Goal: Transaction & Acquisition: Purchase product/service

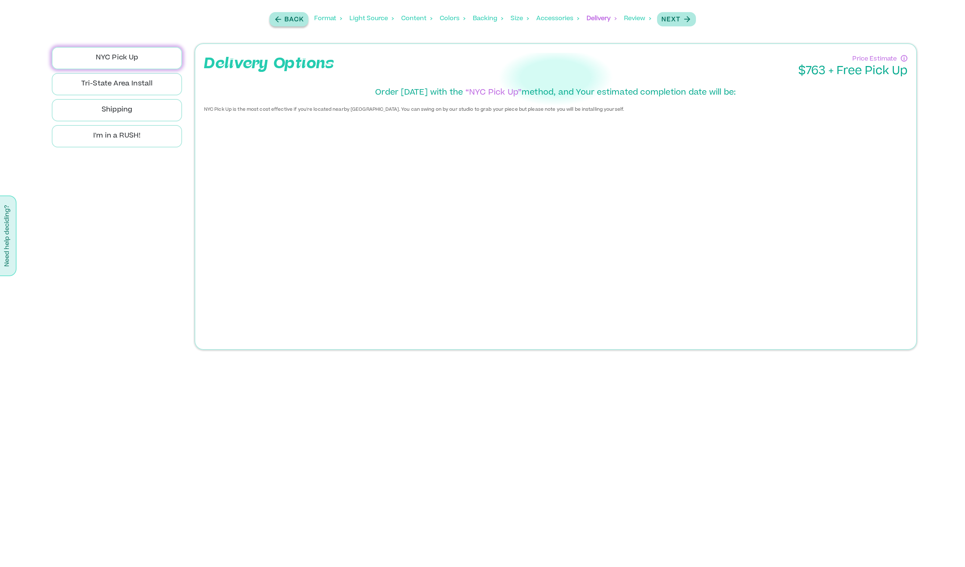
click at [293, 21] on p "Back" at bounding box center [293, 19] width 19 height 9
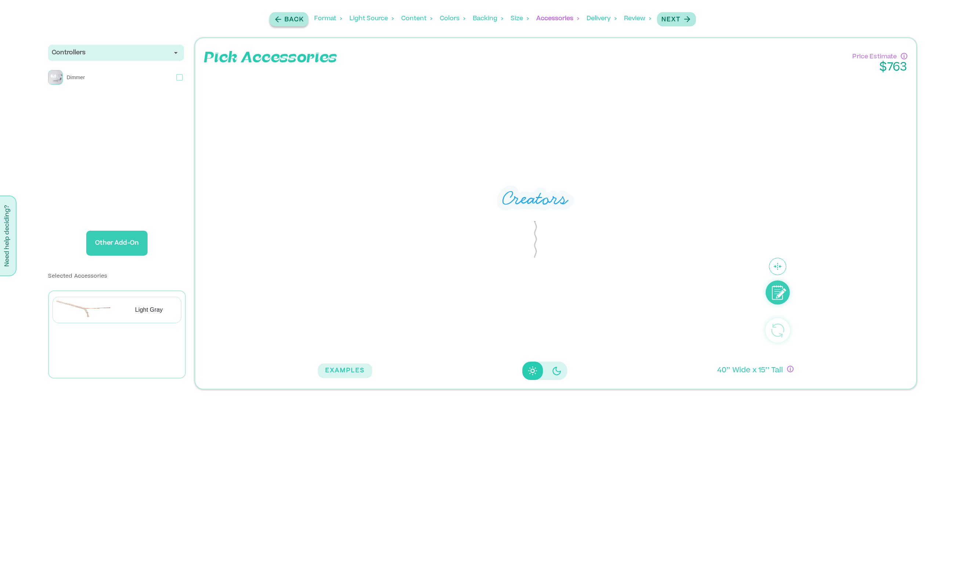
click at [293, 21] on p "Back" at bounding box center [293, 19] width 19 height 9
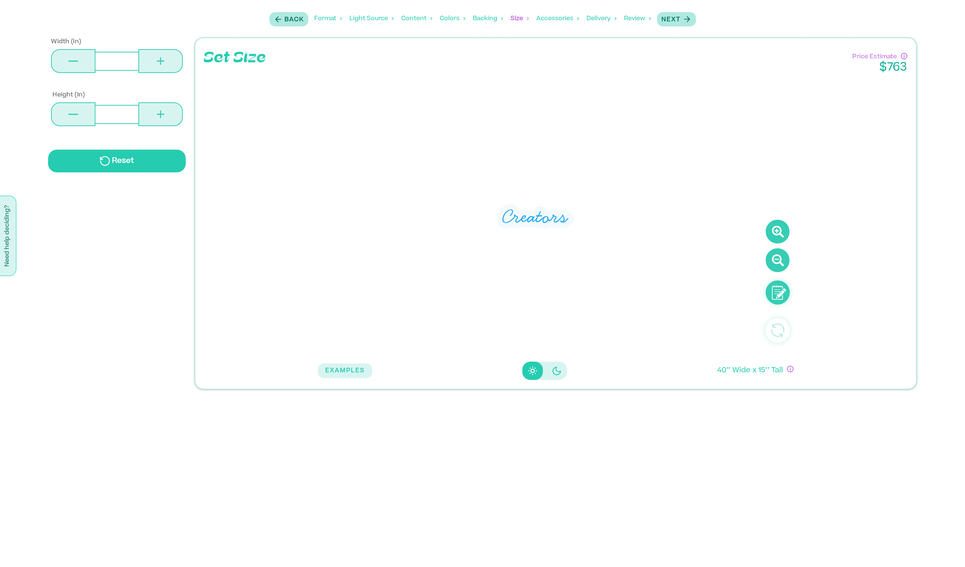
click at [779, 234] on icon at bounding box center [777, 232] width 24 height 24
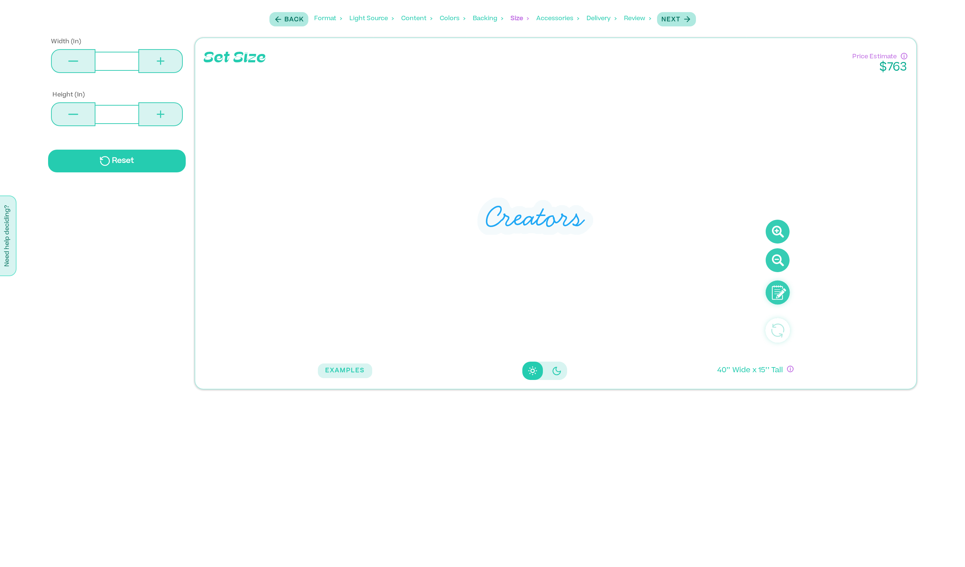
click at [779, 234] on icon at bounding box center [777, 232] width 24 height 24
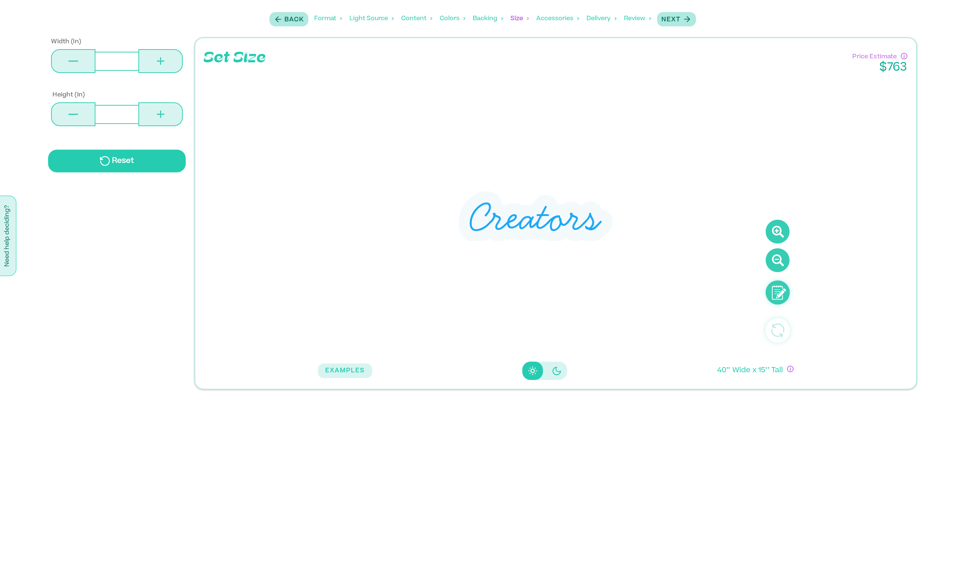
click at [779, 234] on icon at bounding box center [777, 232] width 24 height 24
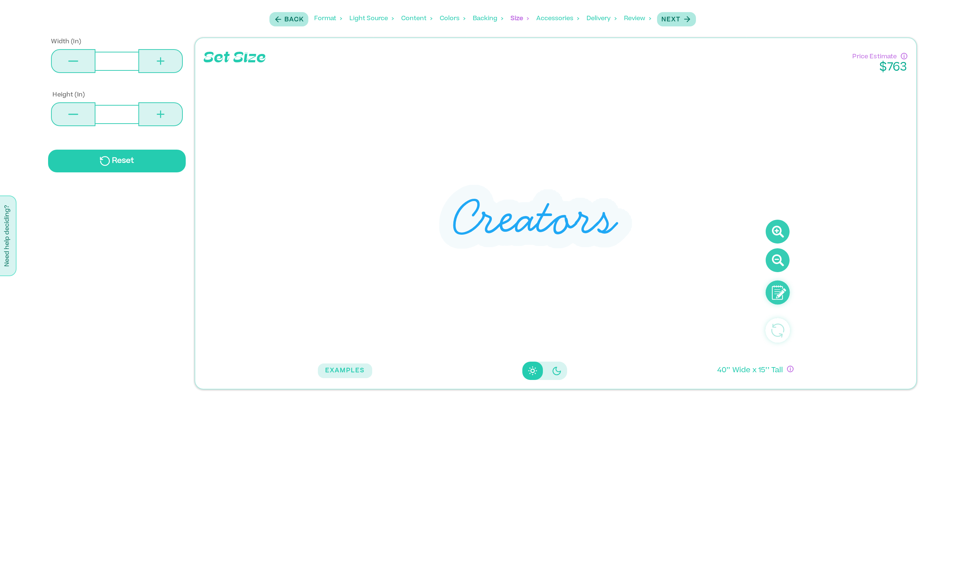
click at [325, 19] on div "Format" at bounding box center [328, 18] width 28 height 23
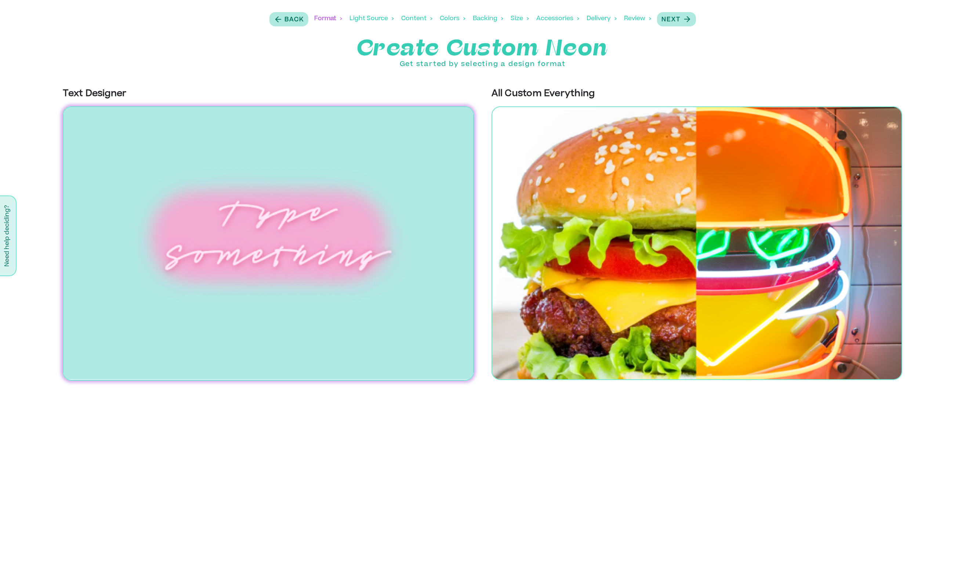
click at [373, 19] on div "Light Source" at bounding box center [371, 18] width 44 height 23
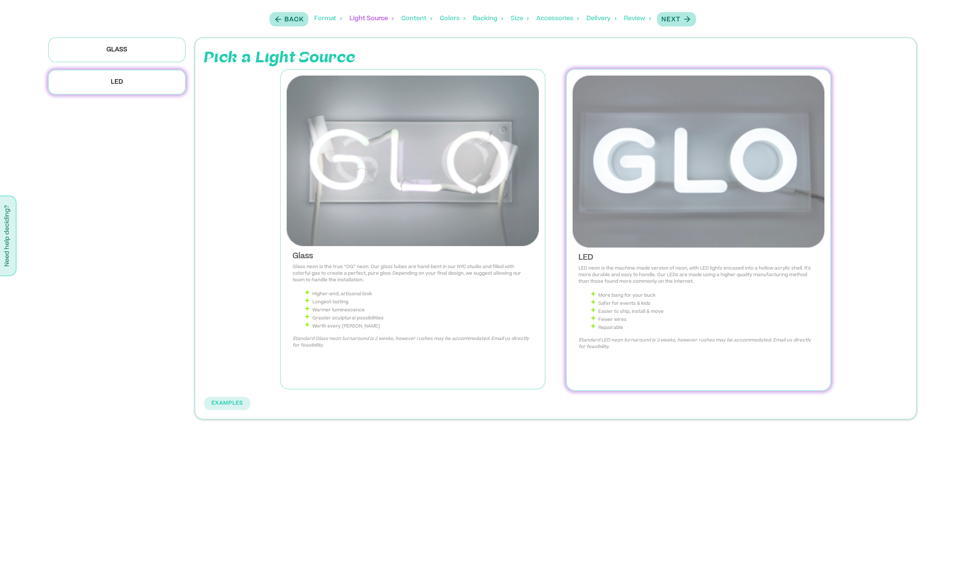
click at [415, 22] on div "Content" at bounding box center [416, 18] width 31 height 23
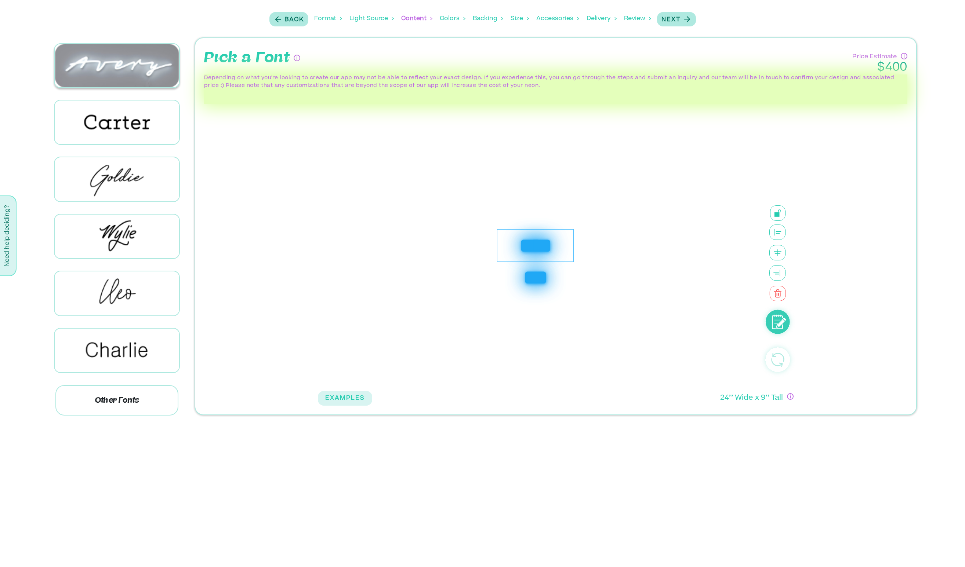
click at [135, 75] on img at bounding box center [117, 65] width 124 height 43
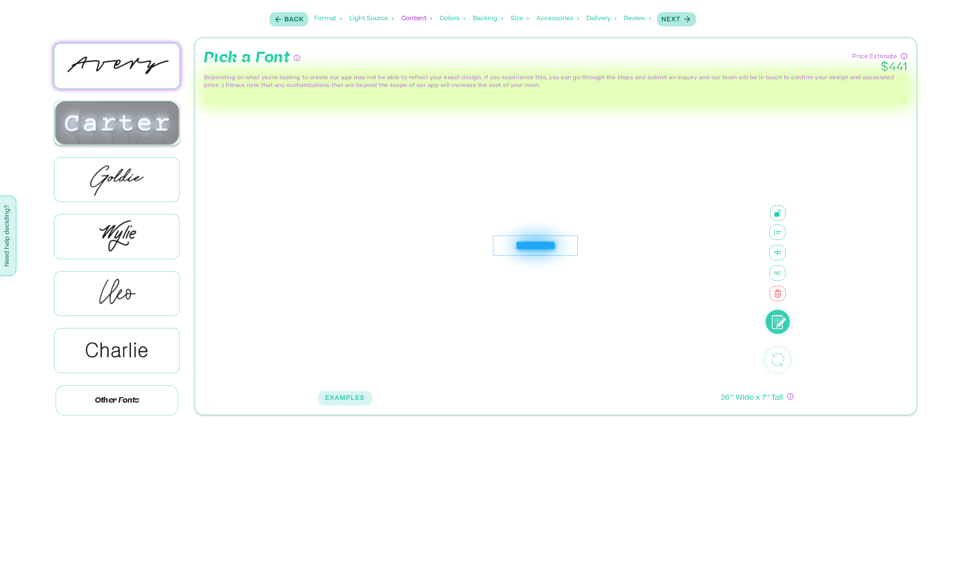
click at [130, 117] on img at bounding box center [117, 122] width 124 height 43
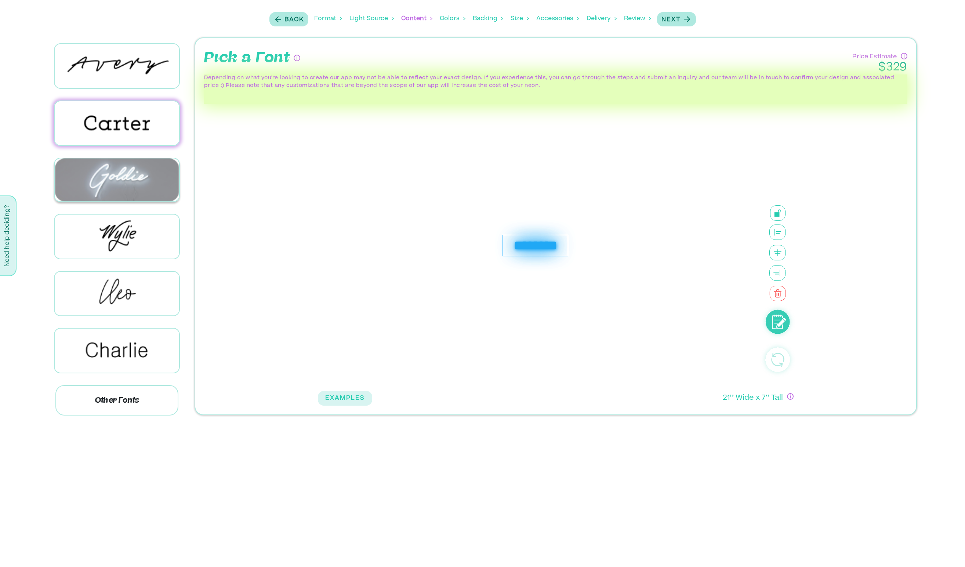
click at [128, 198] on img at bounding box center [117, 179] width 124 height 43
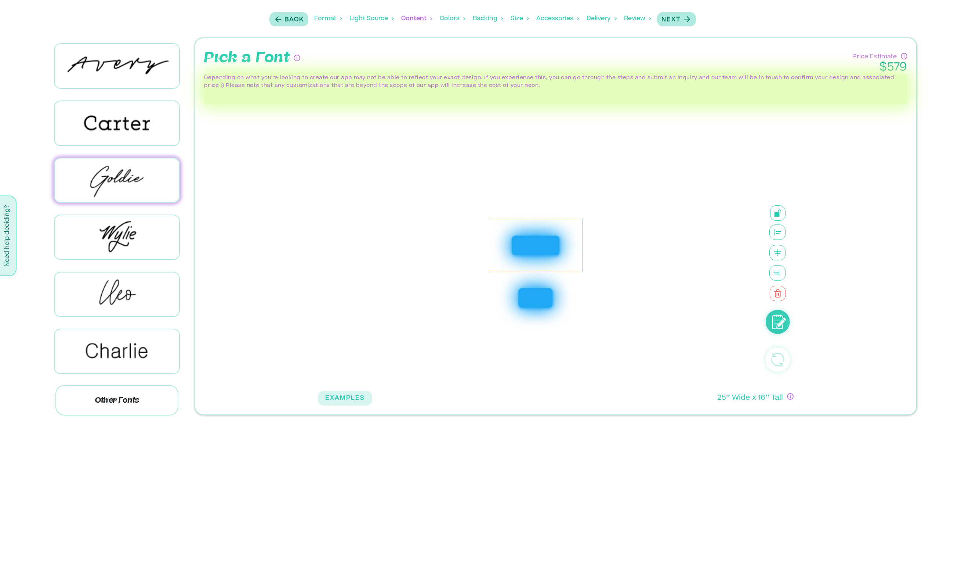
click at [112, 147] on div at bounding box center [117, 123] width 146 height 57
click at [115, 139] on img at bounding box center [117, 123] width 124 height 44
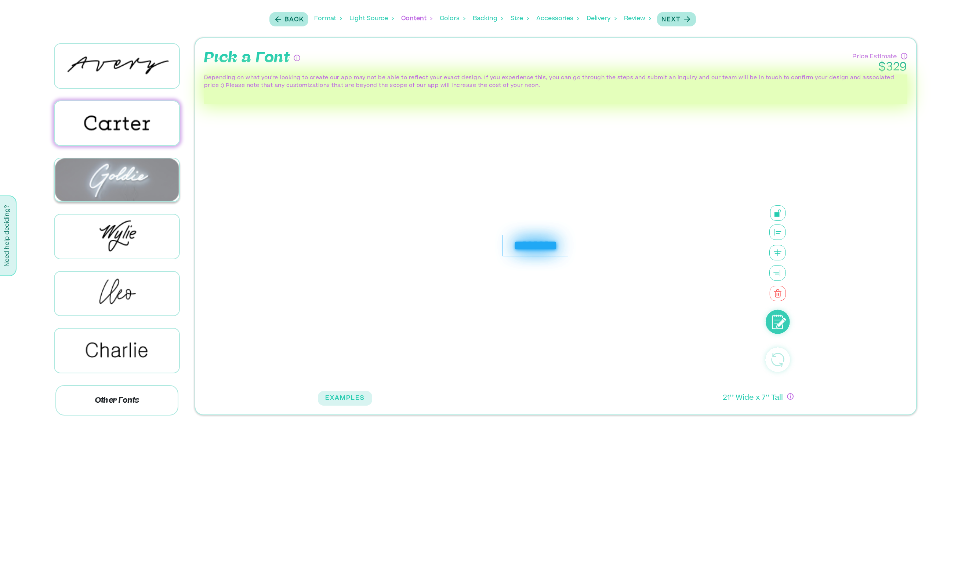
click at [117, 181] on img at bounding box center [117, 179] width 124 height 43
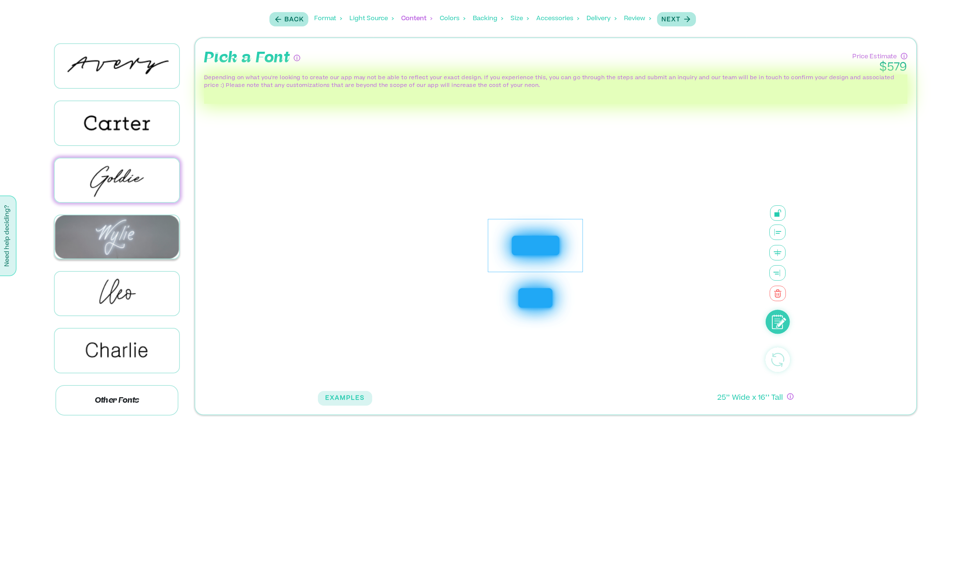
click at [123, 225] on img at bounding box center [117, 236] width 124 height 43
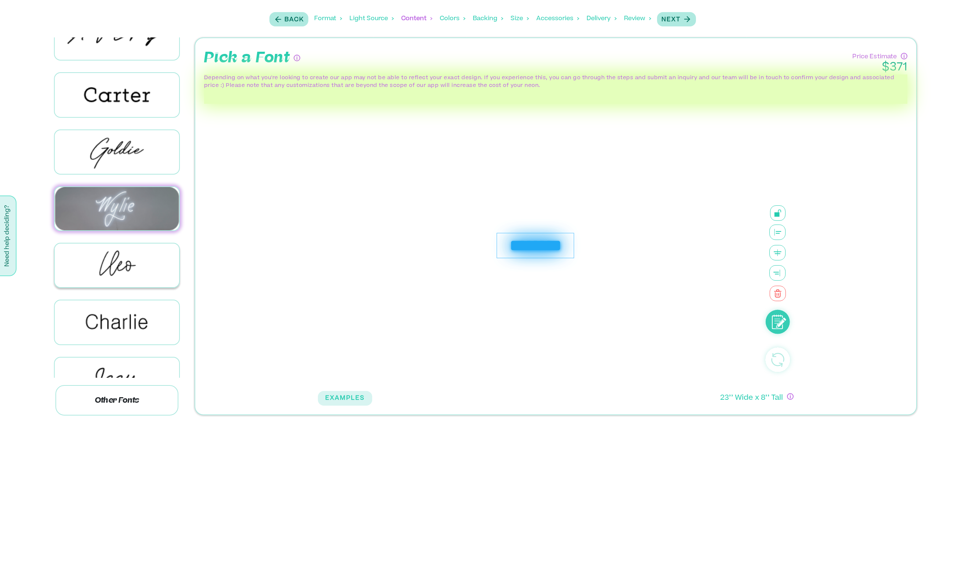
scroll to position [32, 0]
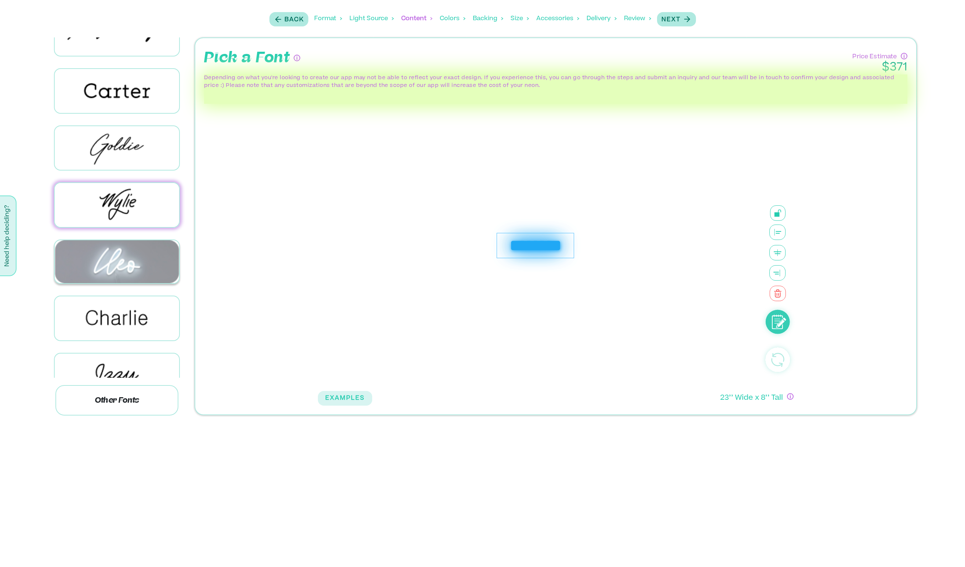
click at [121, 252] on img at bounding box center [117, 261] width 124 height 43
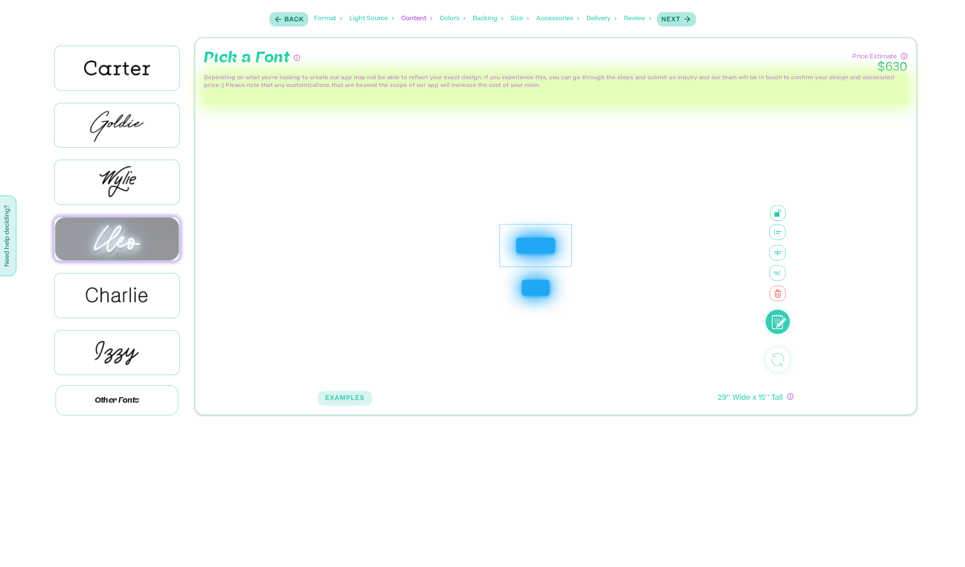
scroll to position [55, 0]
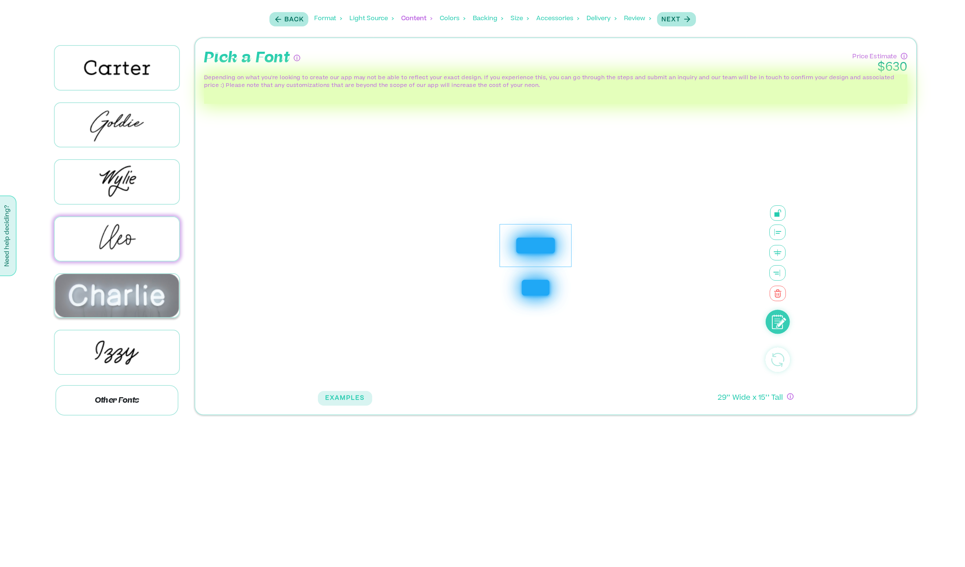
click at [125, 290] on img at bounding box center [117, 295] width 124 height 43
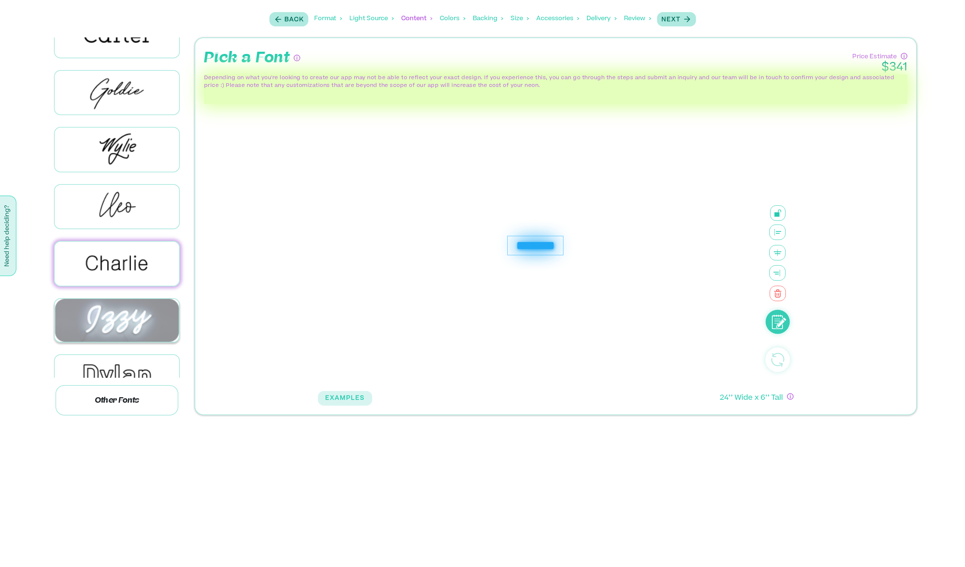
scroll to position [148, 0]
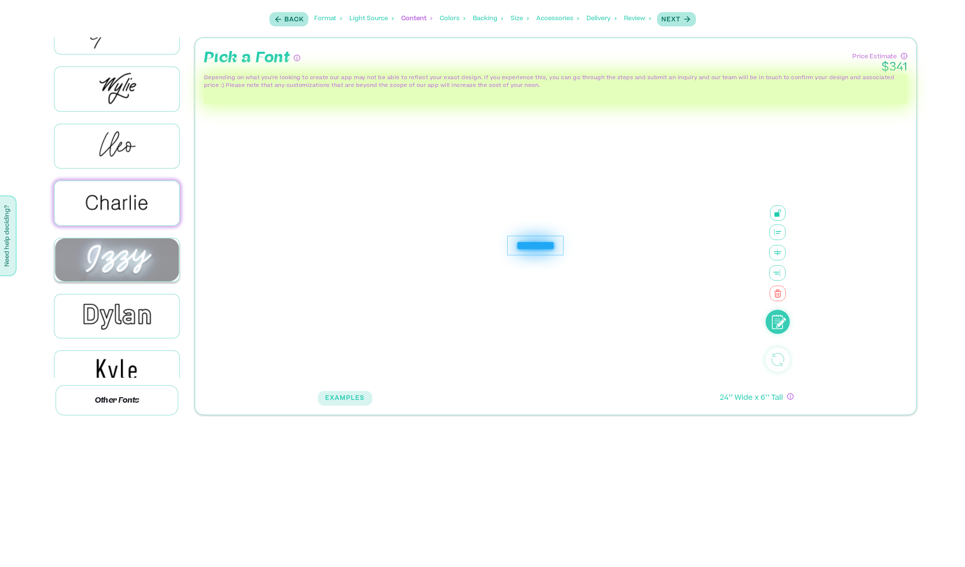
click at [123, 248] on img at bounding box center [117, 259] width 124 height 43
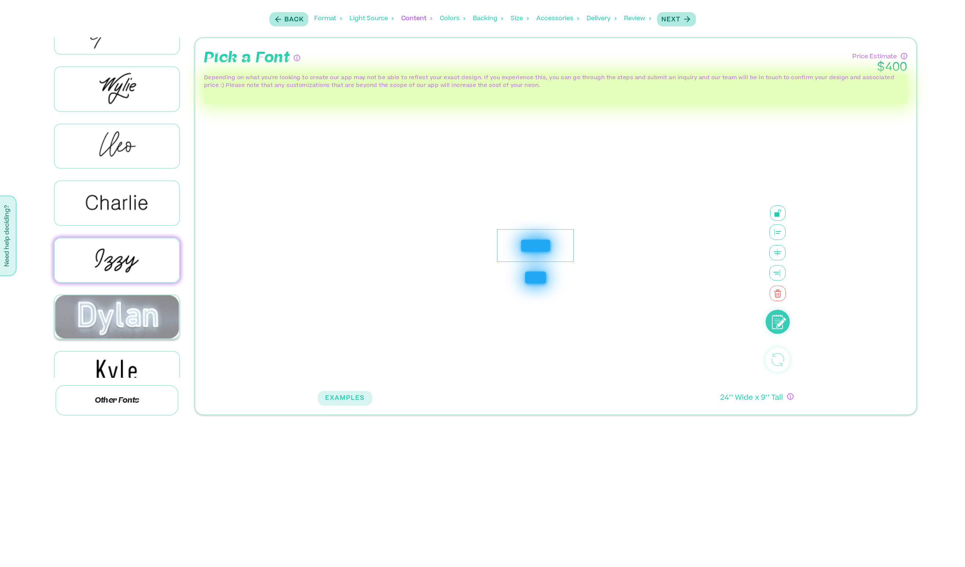
click at [128, 301] on img at bounding box center [117, 316] width 124 height 43
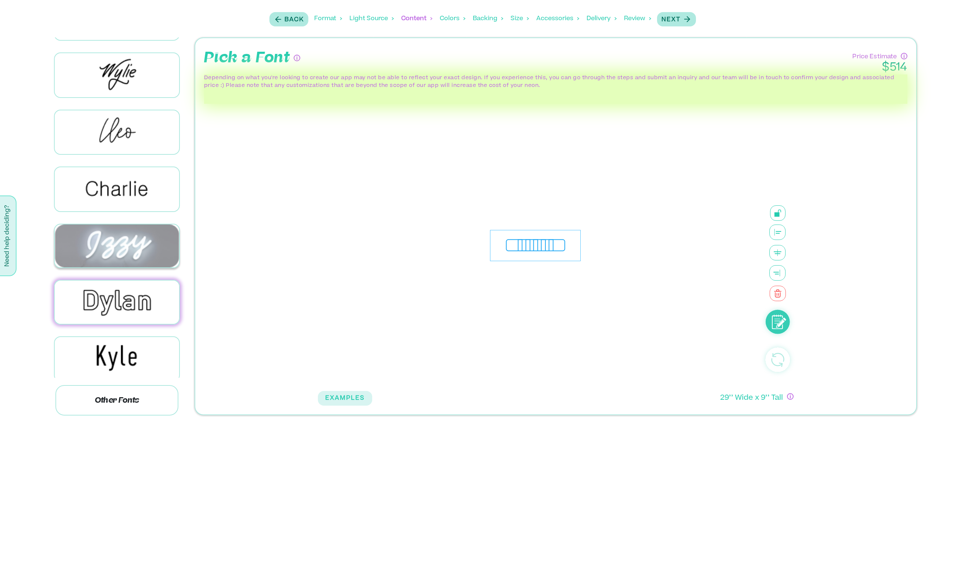
click at [128, 251] on img at bounding box center [117, 246] width 124 height 43
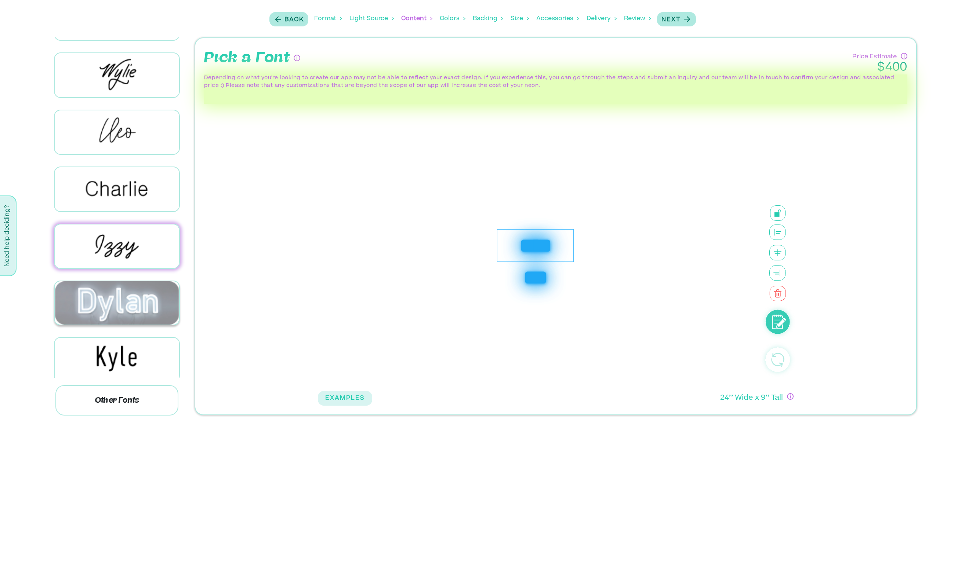
scroll to position [212, 0]
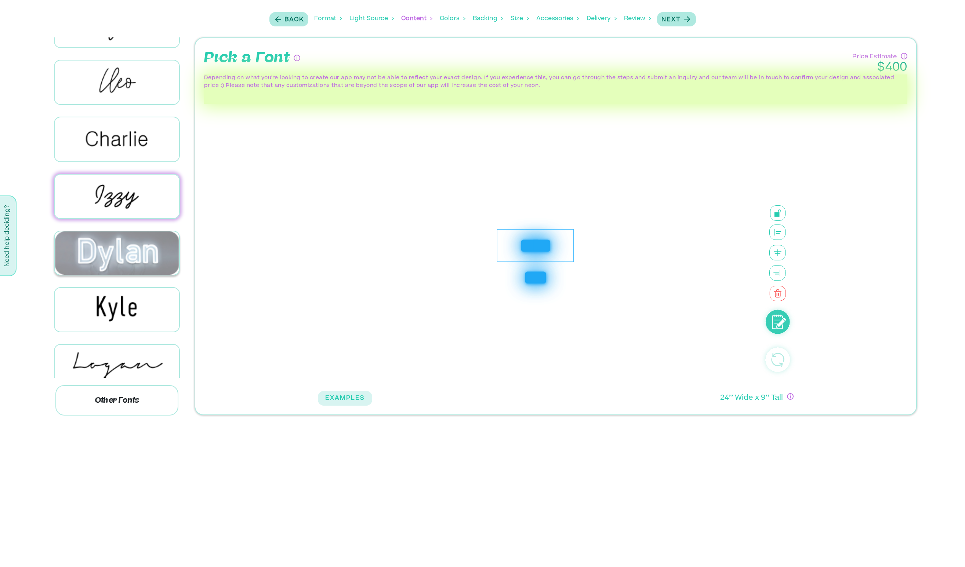
click at [127, 252] on img at bounding box center [117, 252] width 124 height 43
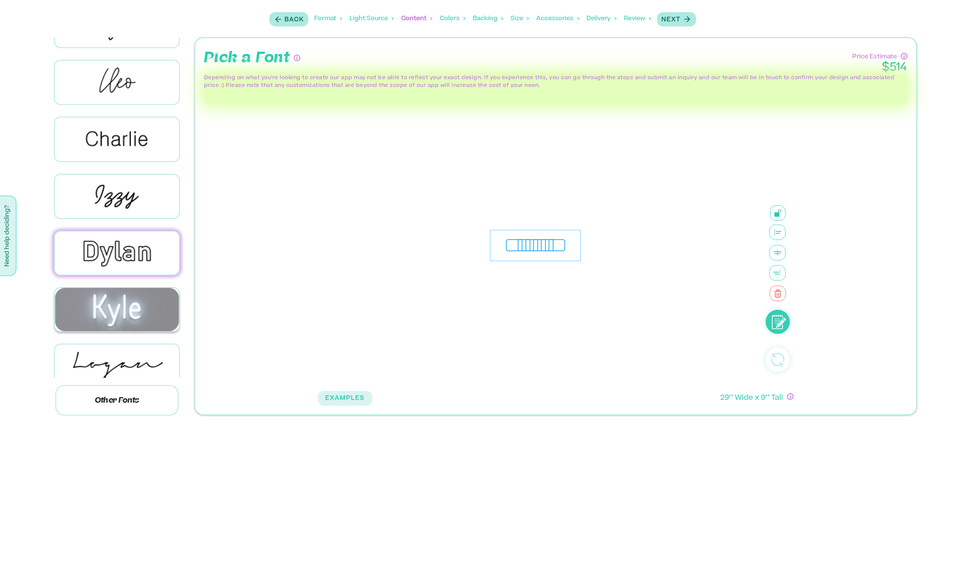
click at [129, 302] on img at bounding box center [117, 309] width 124 height 43
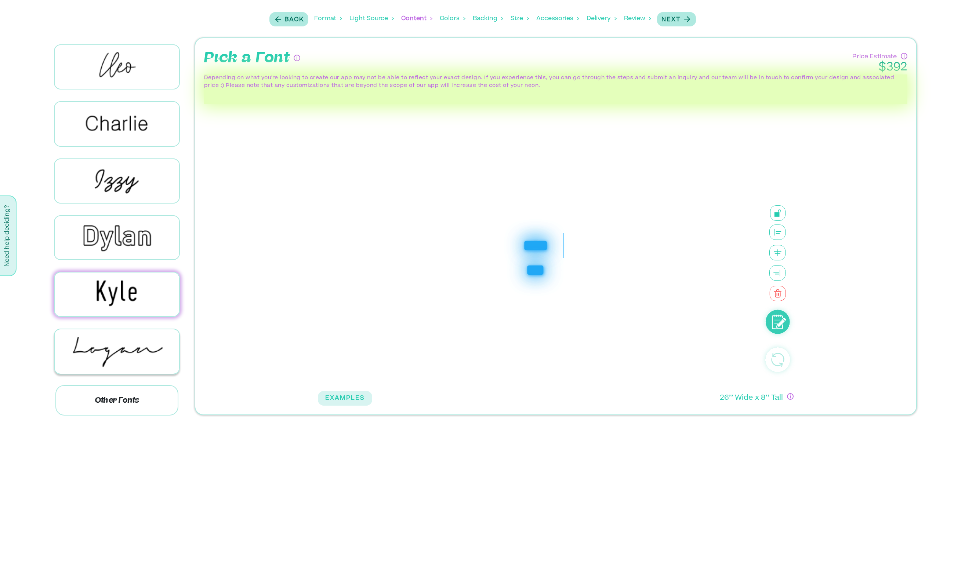
scroll to position [301, 0]
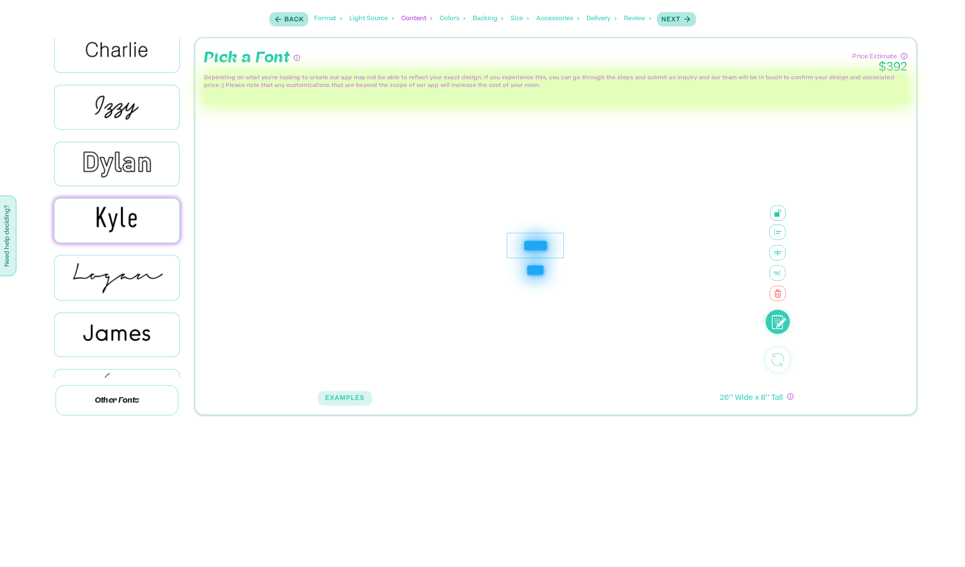
click at [128, 216] on img at bounding box center [117, 221] width 124 height 44
click at [132, 262] on img at bounding box center [117, 277] width 124 height 43
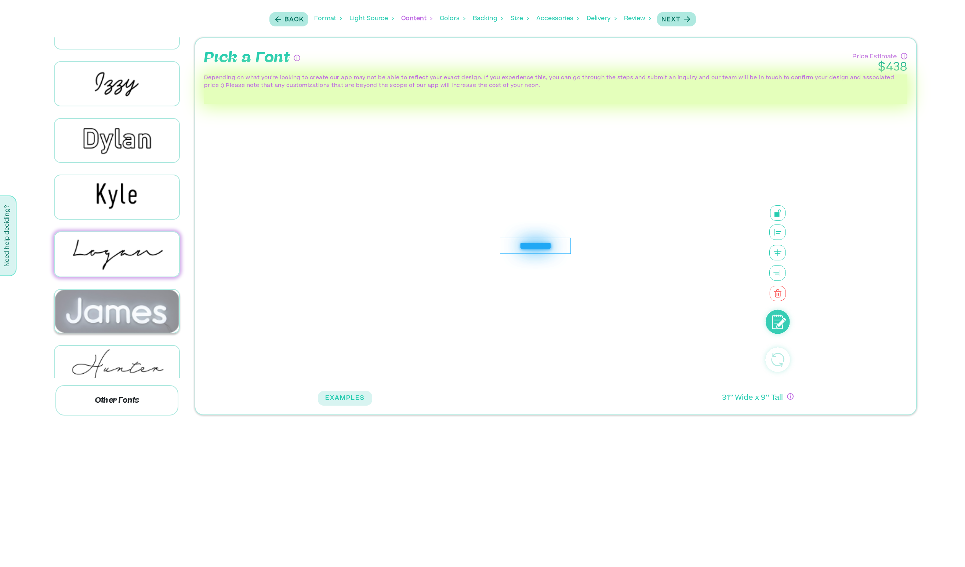
scroll to position [340, 0]
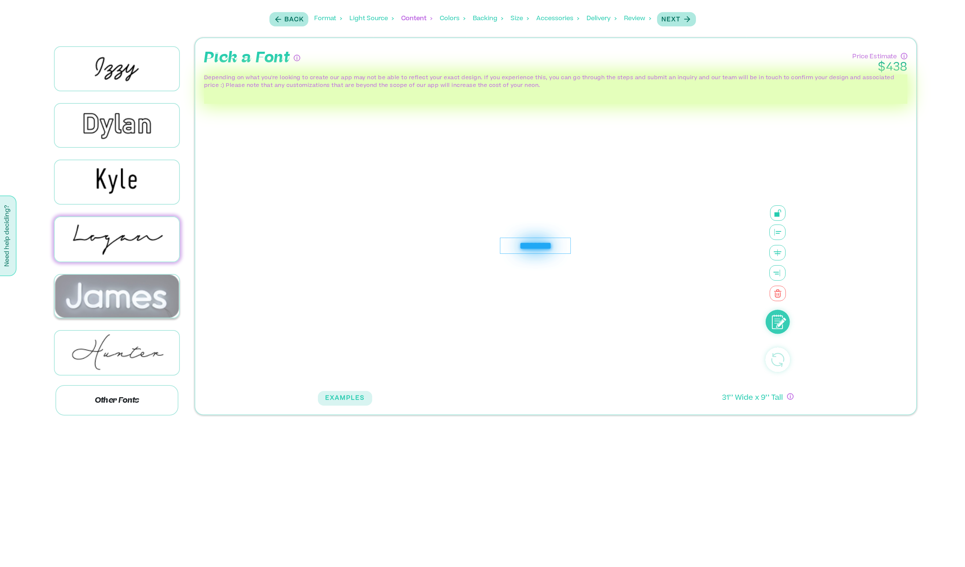
drag, startPoint x: 131, startPoint y: 278, endPoint x: 129, endPoint y: 291, distance: 12.6
click at [131, 278] on img at bounding box center [117, 296] width 124 height 43
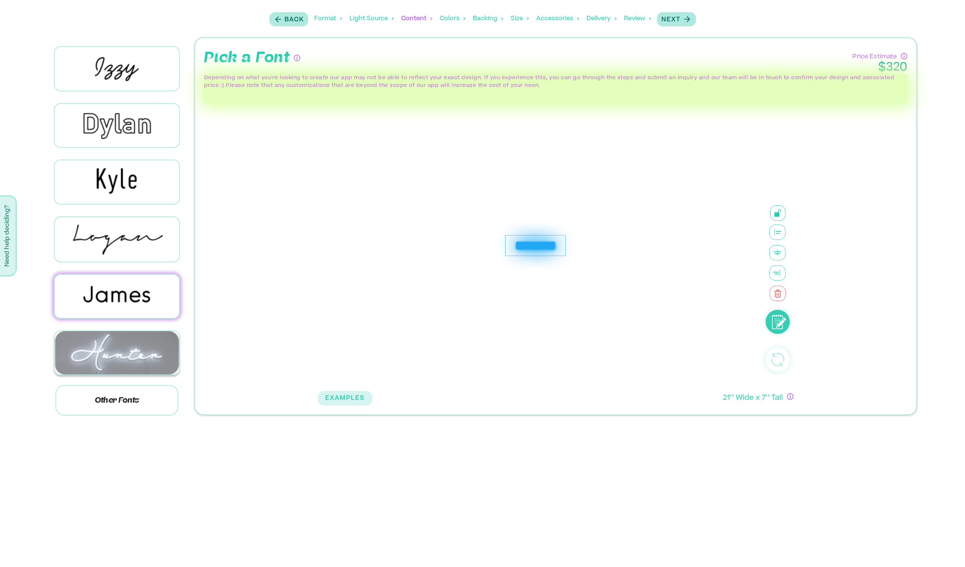
click at [131, 338] on img at bounding box center [117, 352] width 124 height 43
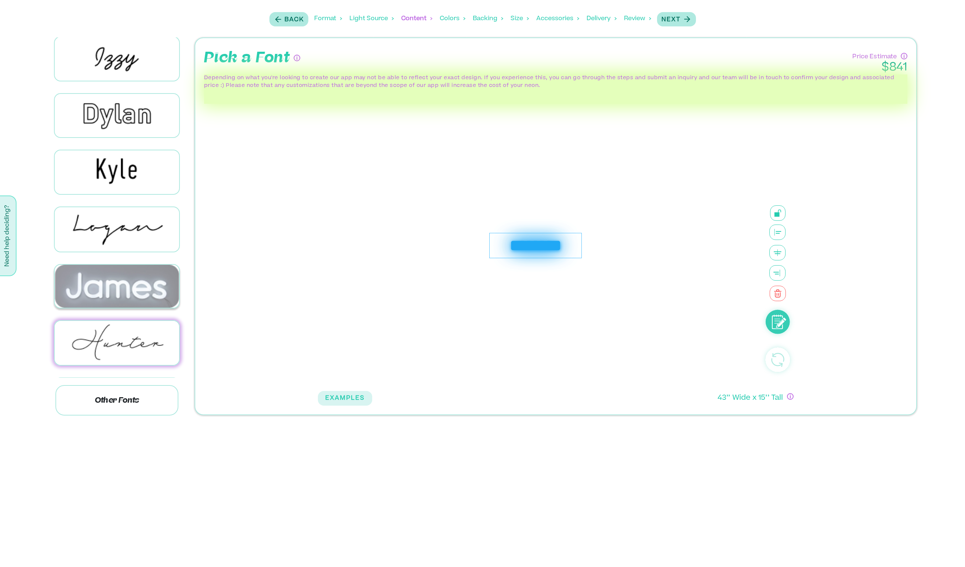
scroll to position [366, 0]
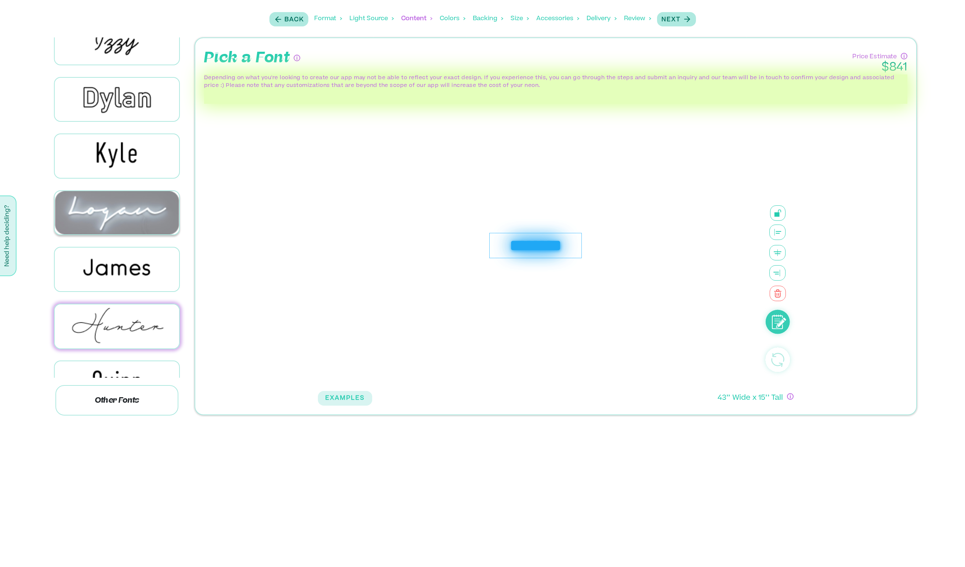
click at [121, 216] on img at bounding box center [117, 212] width 124 height 43
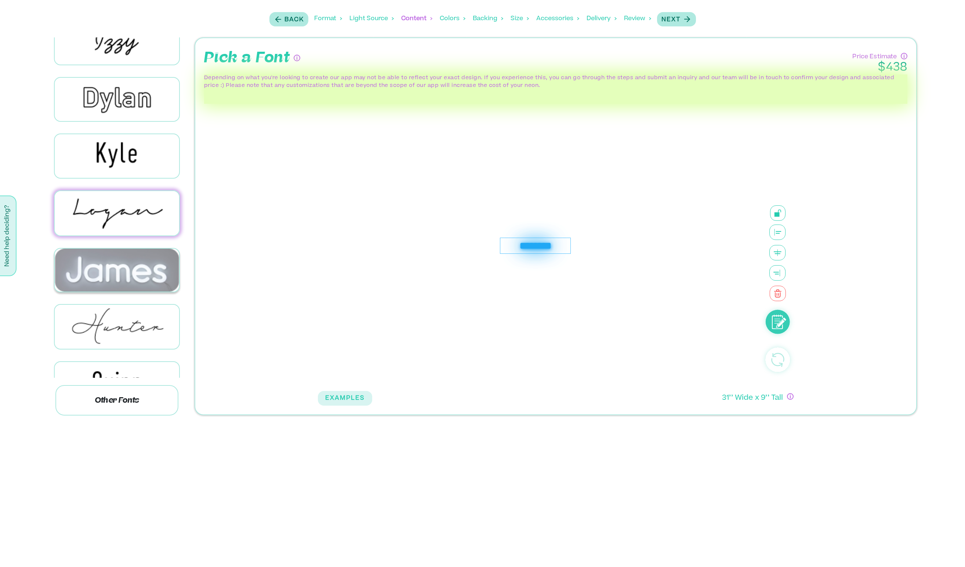
click at [127, 257] on img at bounding box center [117, 270] width 124 height 43
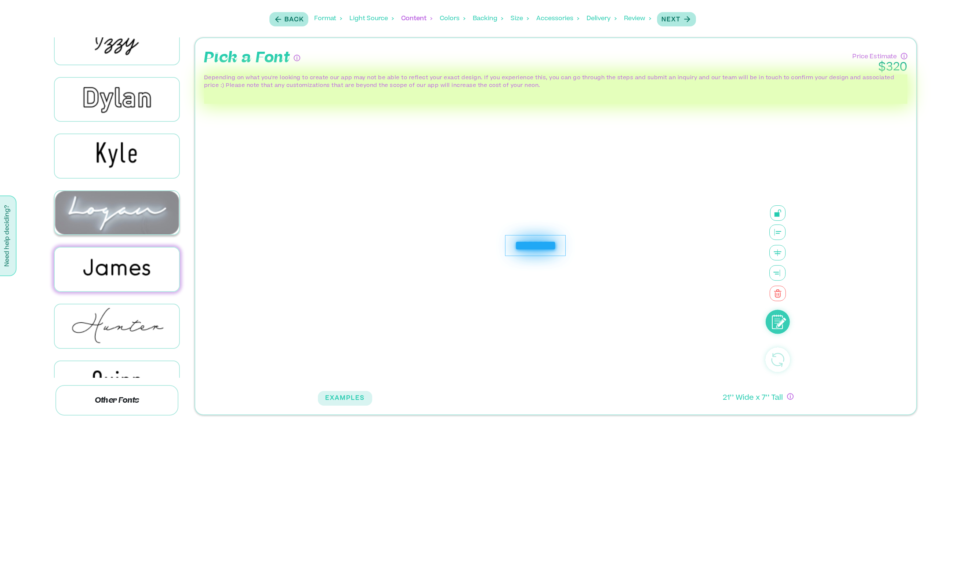
click at [132, 211] on img at bounding box center [117, 212] width 124 height 43
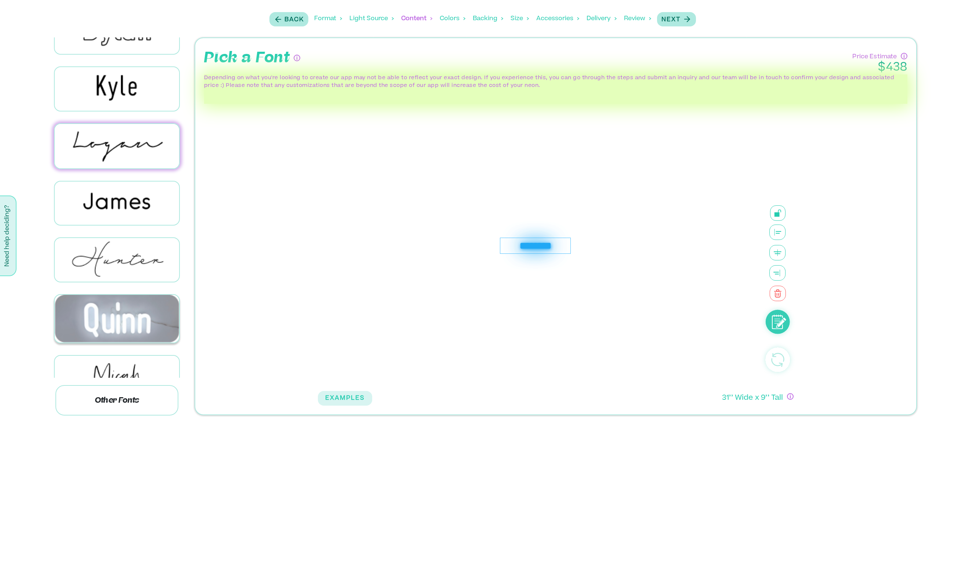
click at [128, 302] on img at bounding box center [117, 319] width 124 height 48
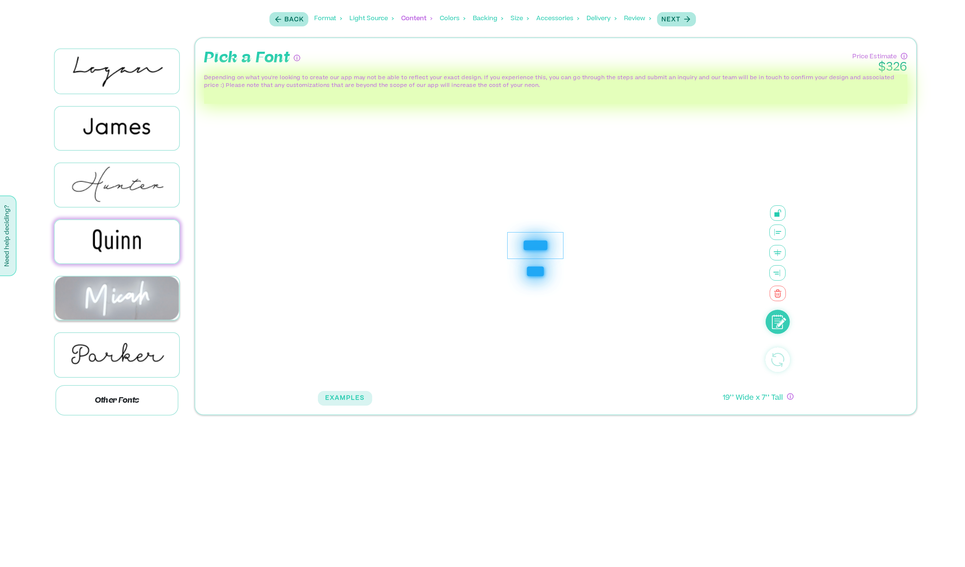
scroll to position [527, 0]
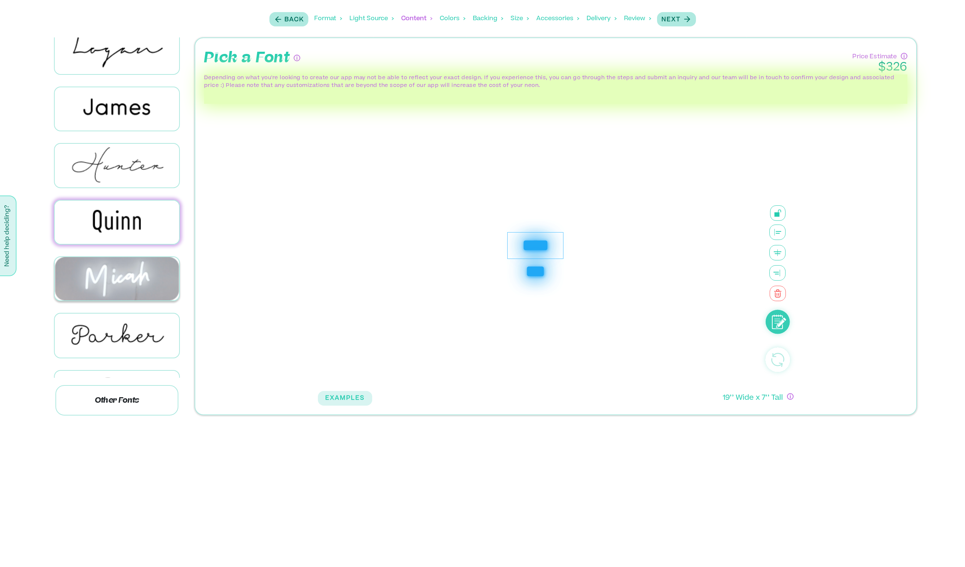
click at [126, 282] on img at bounding box center [117, 278] width 124 height 43
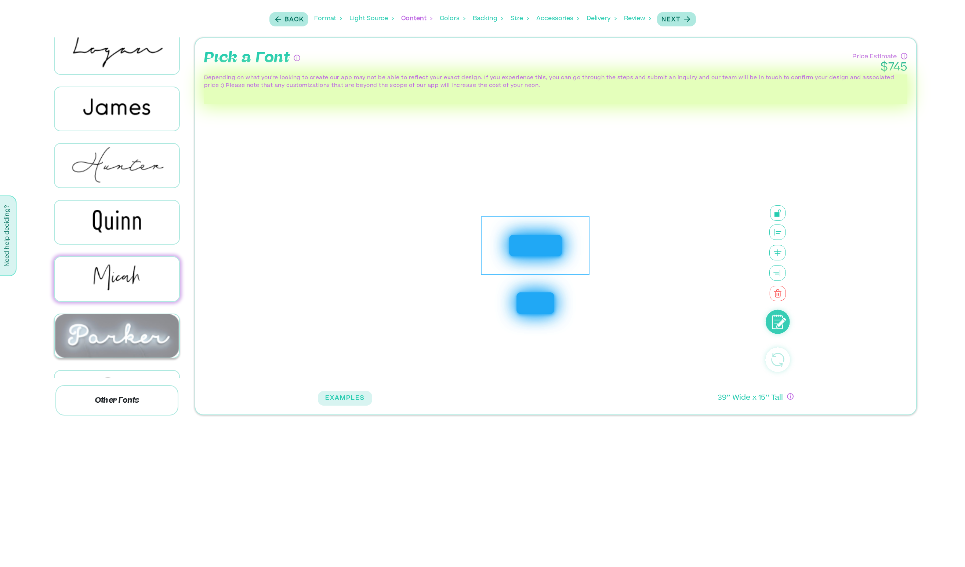
click at [132, 320] on img at bounding box center [117, 335] width 124 height 43
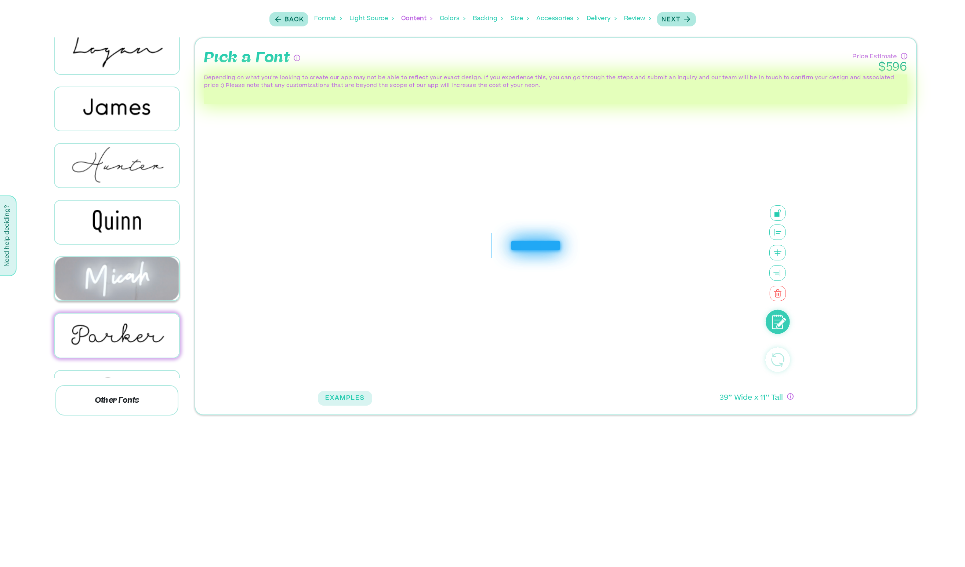
click at [129, 267] on img at bounding box center [117, 278] width 124 height 43
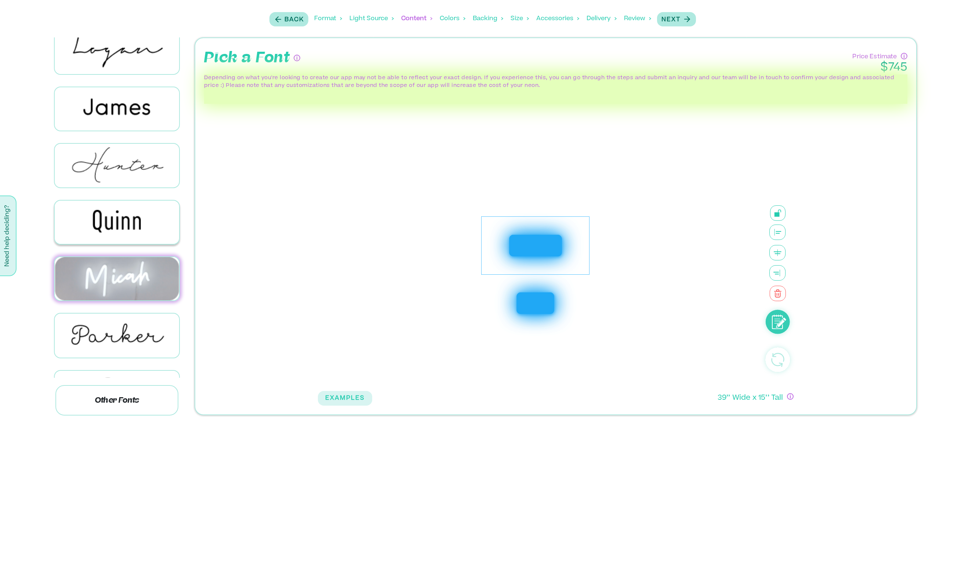
click at [130, 230] on img at bounding box center [117, 222] width 124 height 43
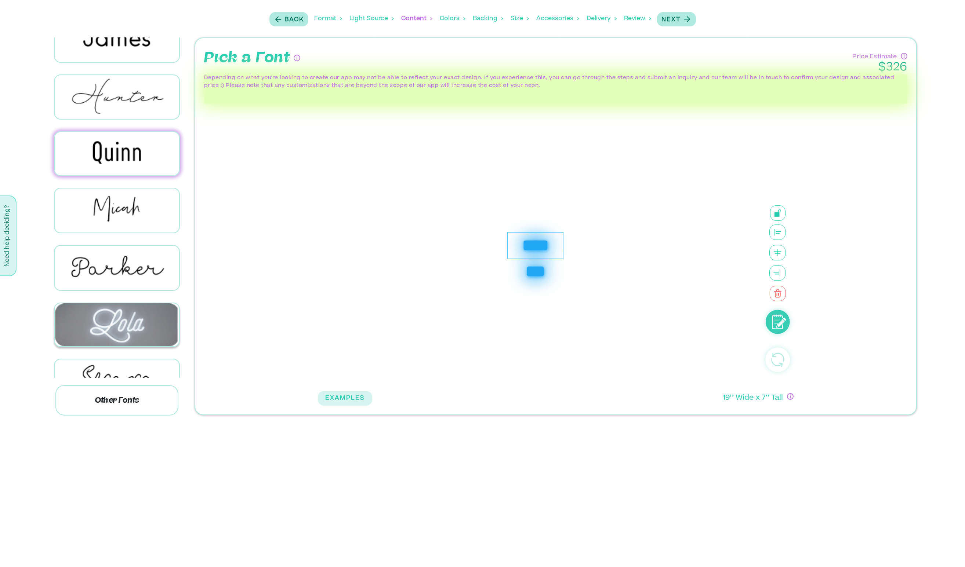
scroll to position [616, 0]
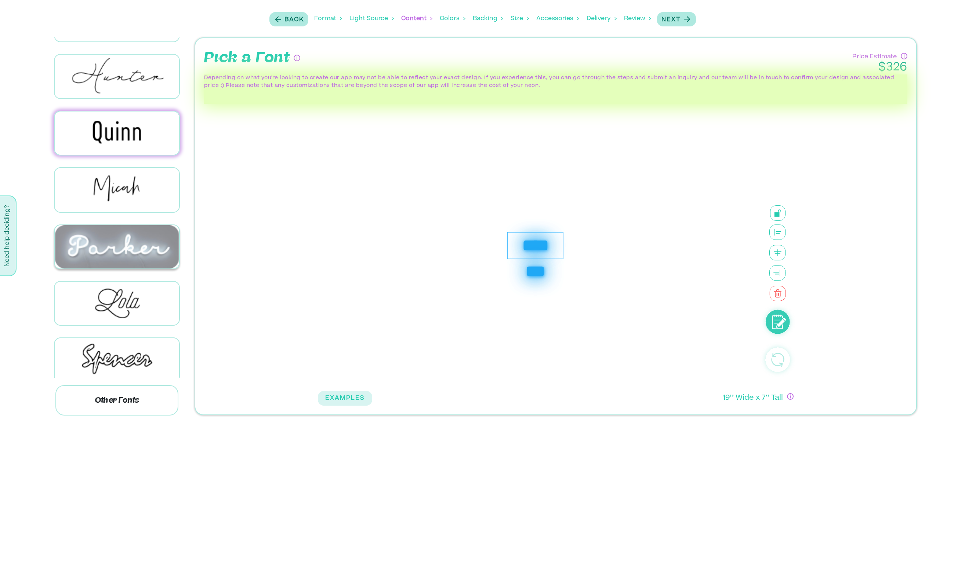
click at [130, 225] on img at bounding box center [117, 246] width 124 height 43
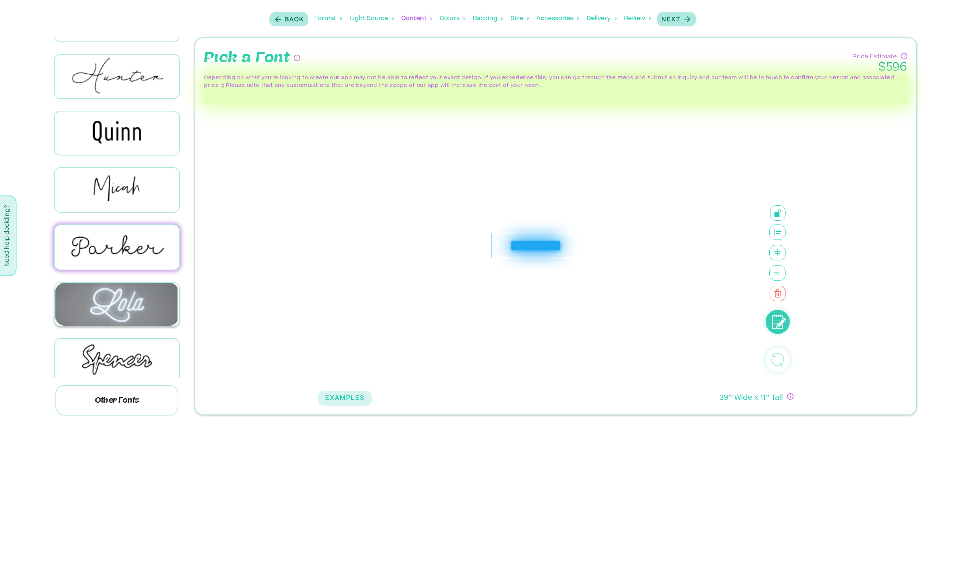
click at [128, 285] on img at bounding box center [117, 304] width 124 height 43
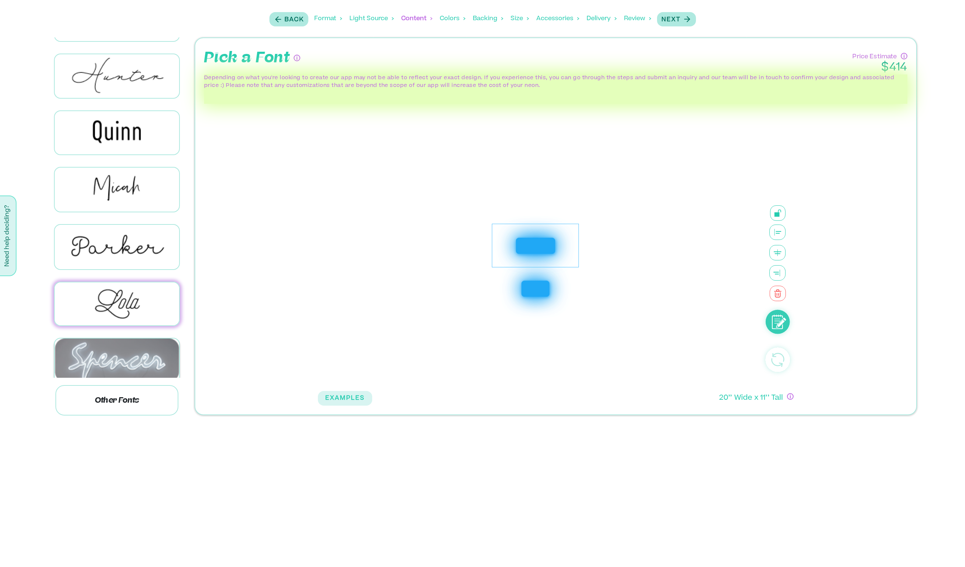
click at [124, 339] on img at bounding box center [117, 360] width 124 height 43
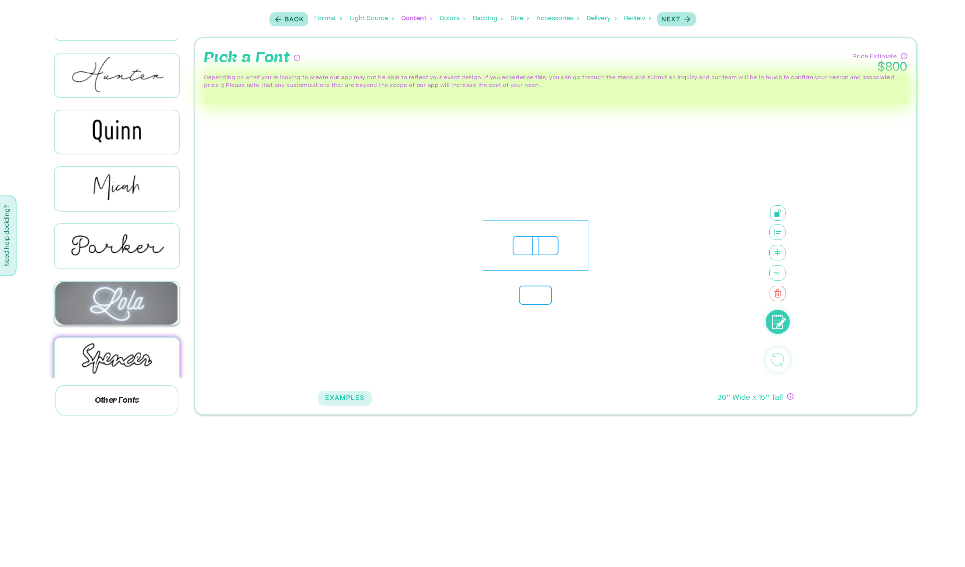
click at [128, 298] on img at bounding box center [117, 303] width 124 height 43
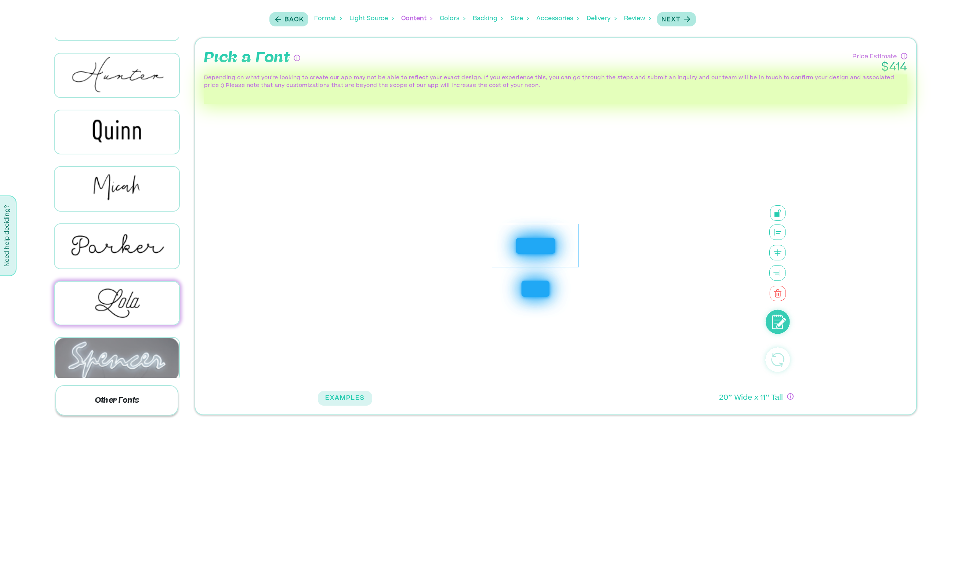
scroll to position [617, 0]
click at [124, 395] on p "Other Fonts" at bounding box center [116, 400] width 123 height 30
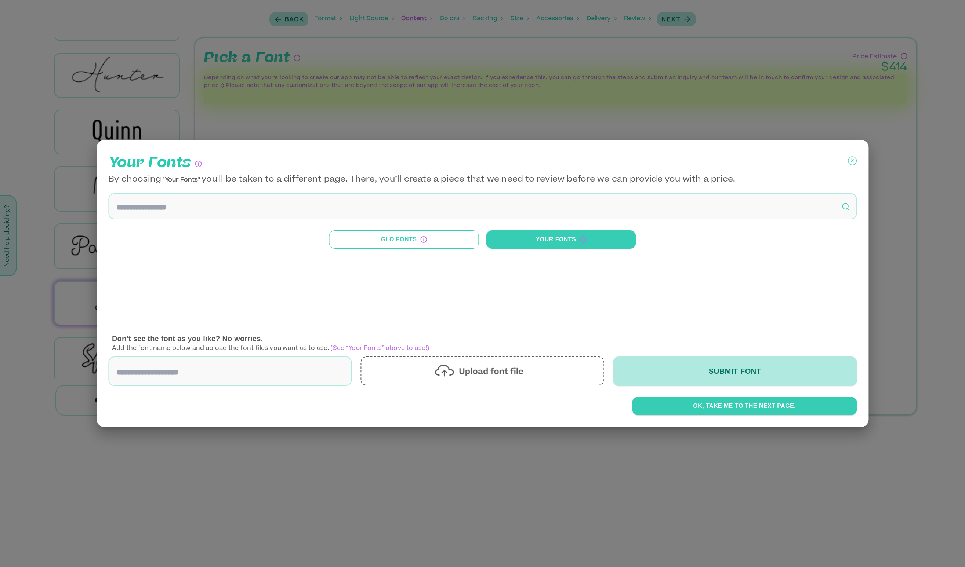
click at [405, 244] on button "Glo Fonts" at bounding box center [404, 239] width 150 height 18
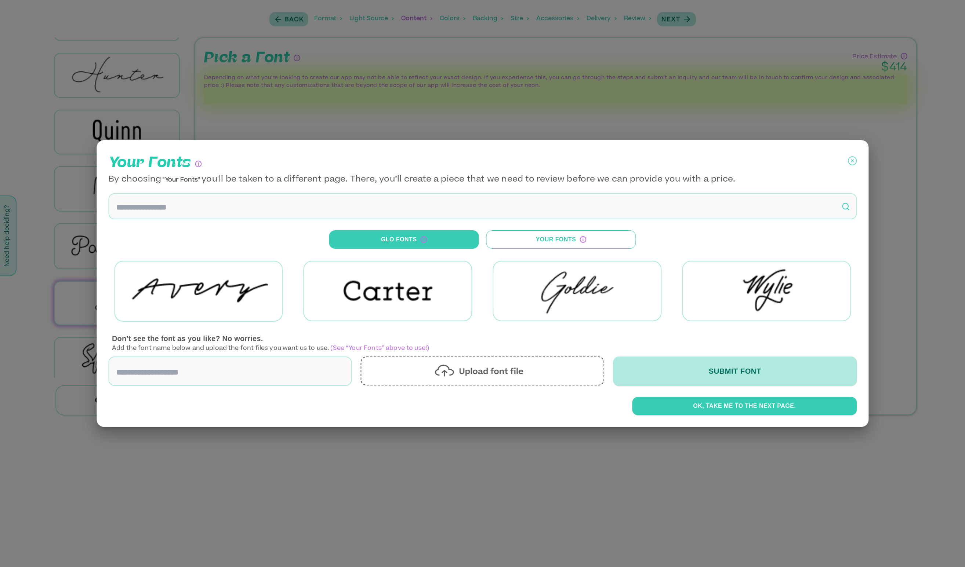
scroll to position [1, 0]
click at [852, 158] on icon at bounding box center [851, 161] width 9 height 18
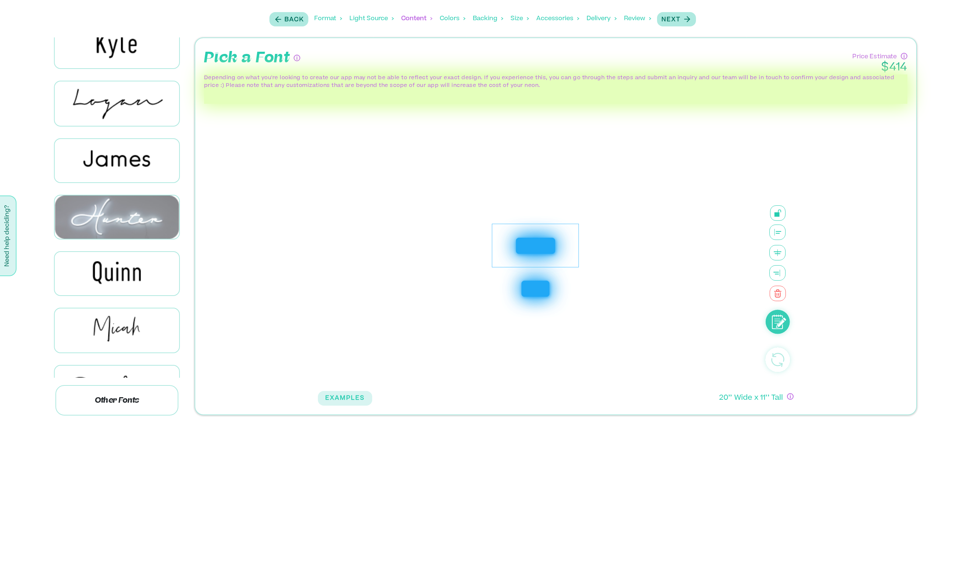
click at [128, 189] on div at bounding box center [117, 217] width 146 height 56
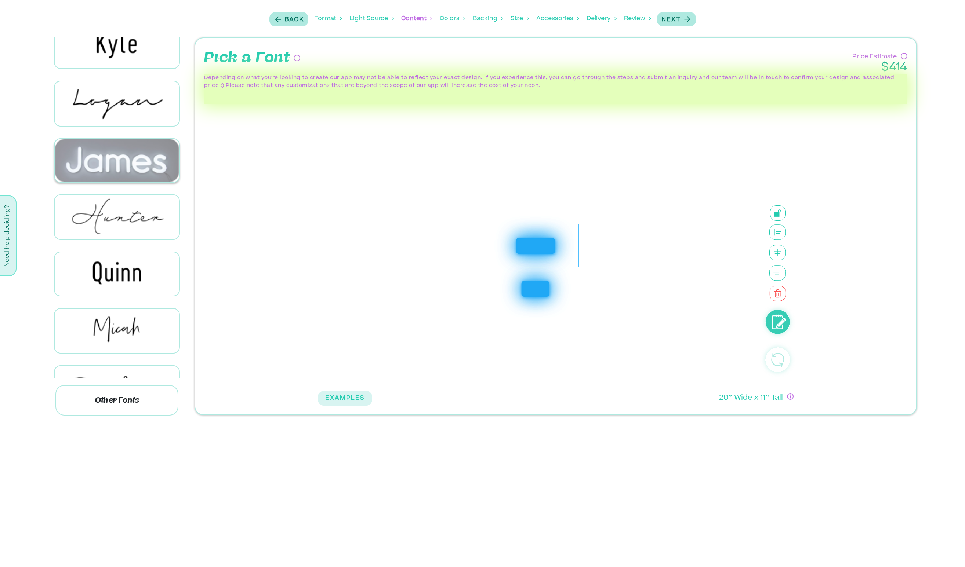
click at [126, 160] on img at bounding box center [117, 160] width 124 height 43
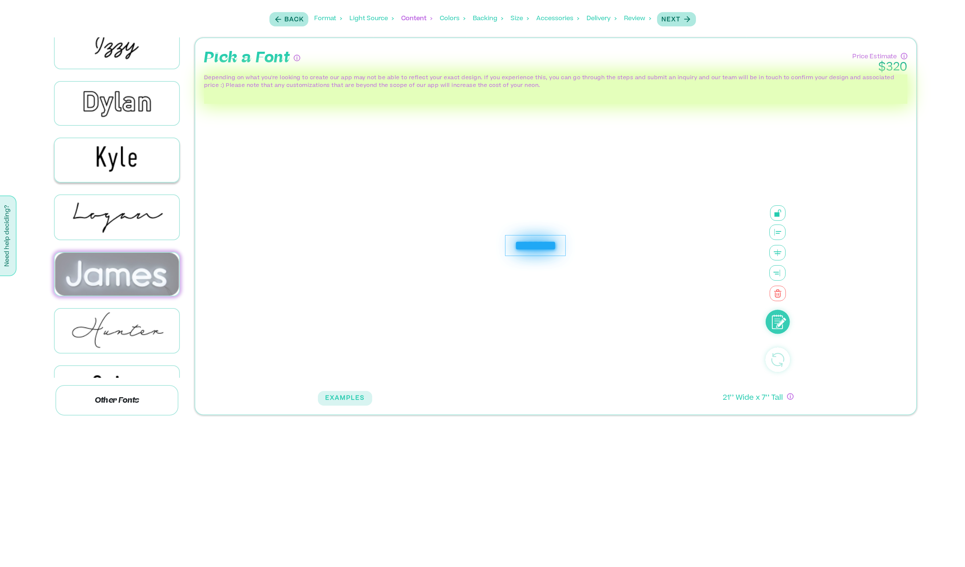
scroll to position [335, 0]
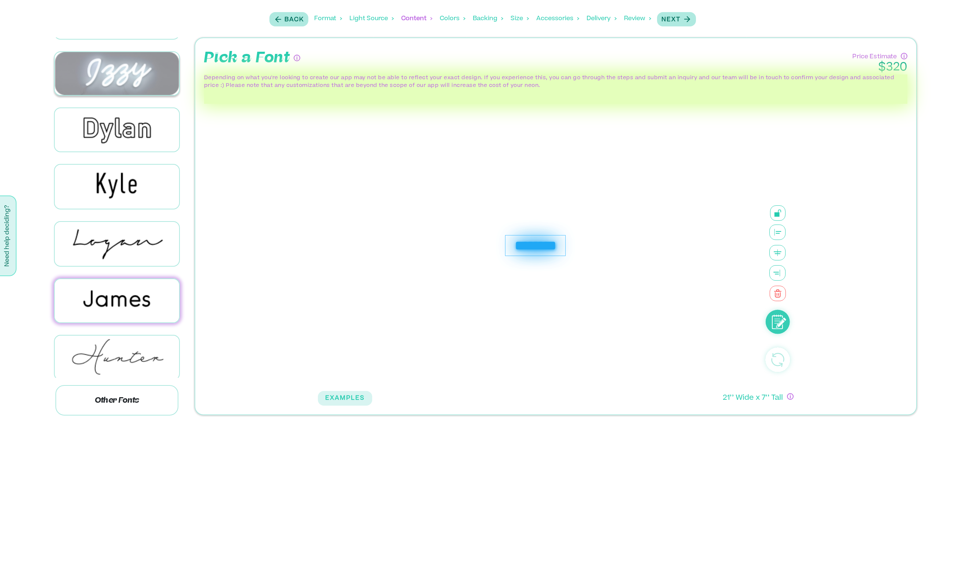
click at [139, 77] on img at bounding box center [117, 73] width 124 height 43
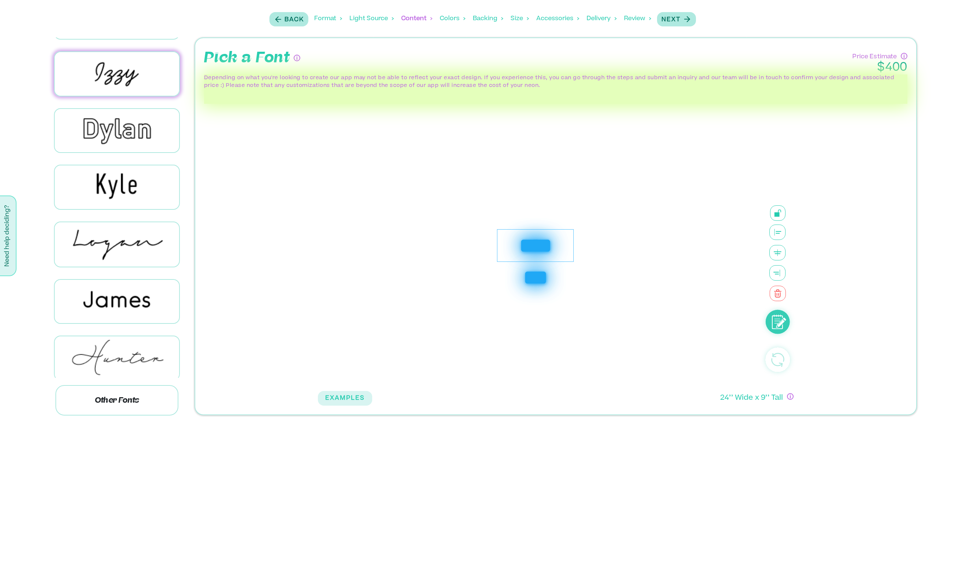
click at [455, 18] on div "Colors" at bounding box center [453, 18] width 26 height 23
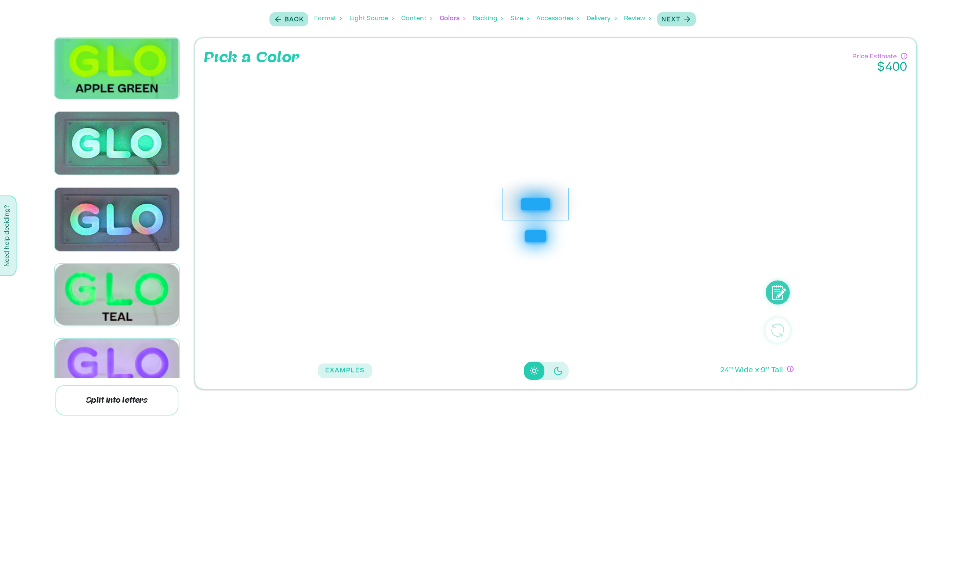
scroll to position [1427, 0]
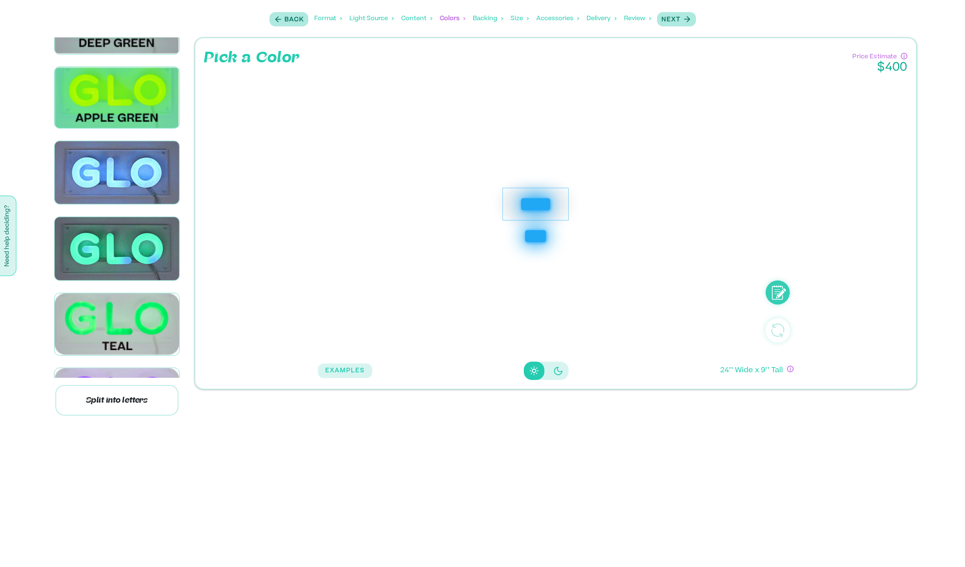
scroll to position [1404, 0]
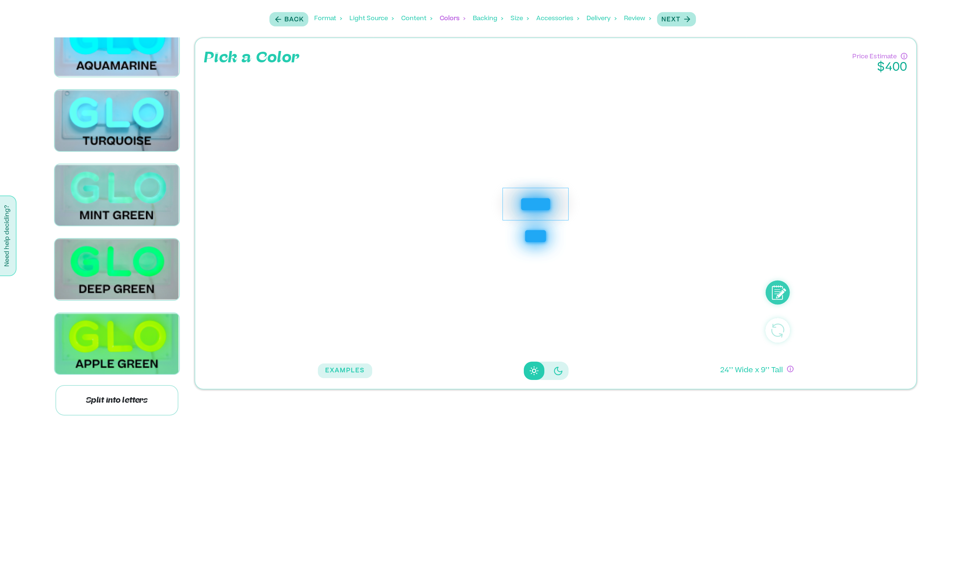
scroll to position [1119, 0]
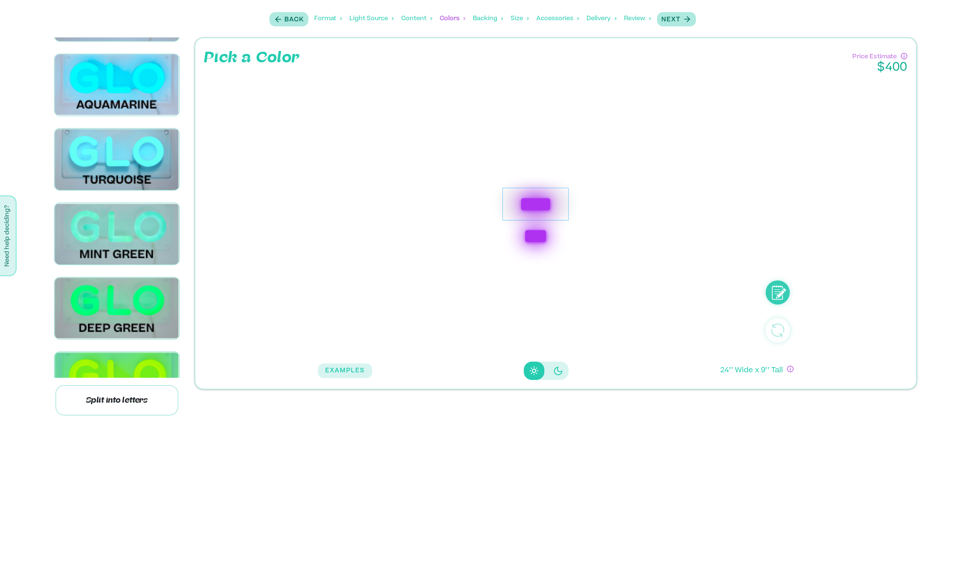
scroll to position [1179, 0]
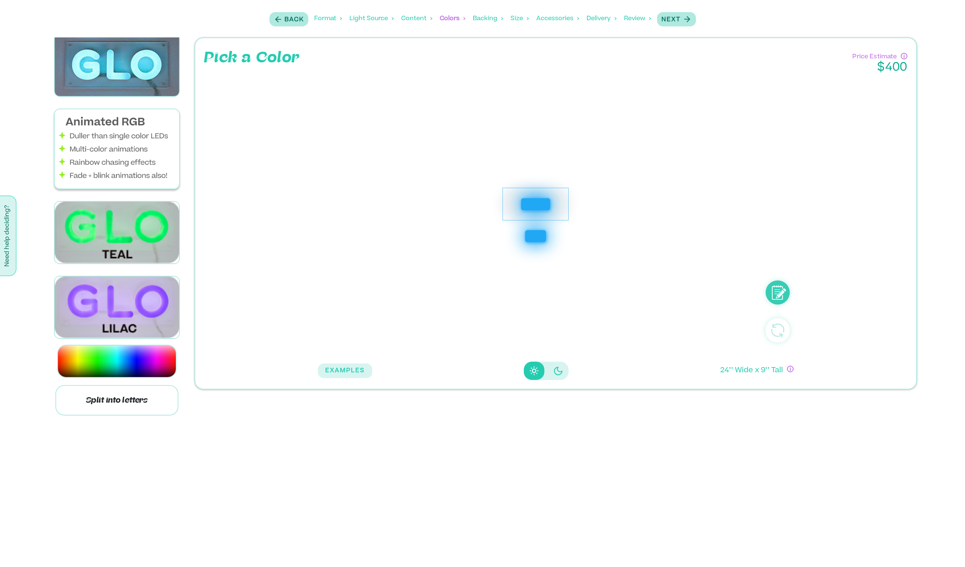
click at [125, 156] on img at bounding box center [117, 148] width 124 height 79
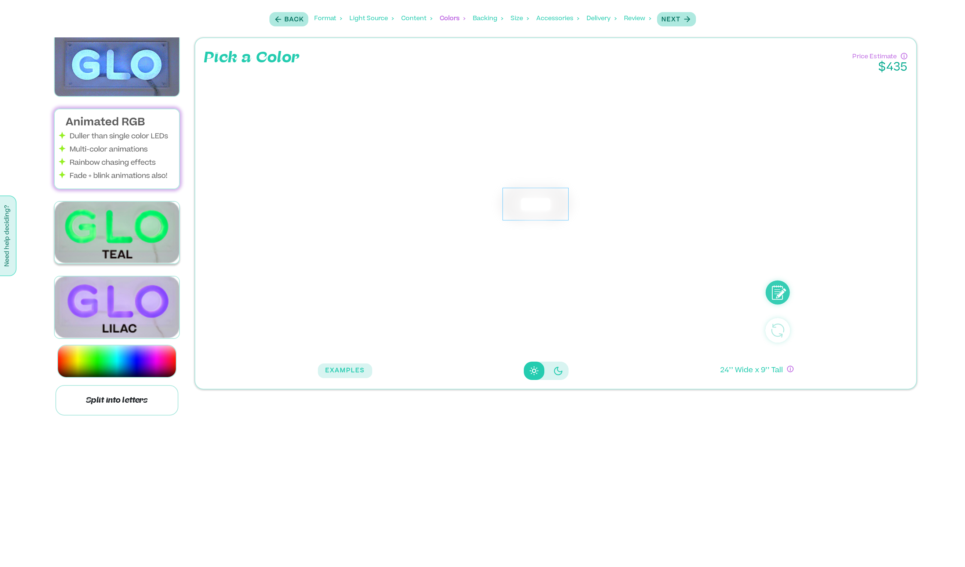
scroll to position [1986, 0]
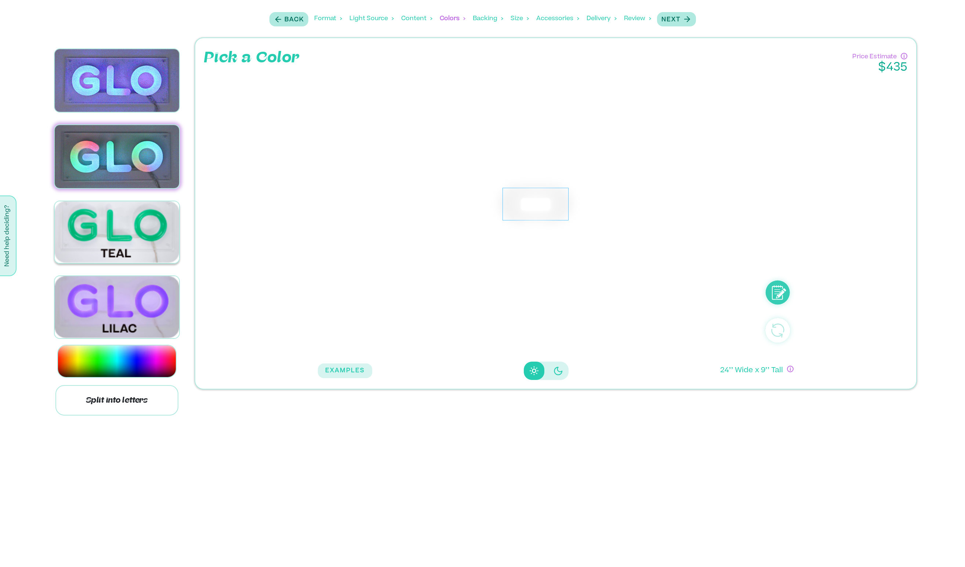
click at [82, 224] on img at bounding box center [117, 232] width 124 height 62
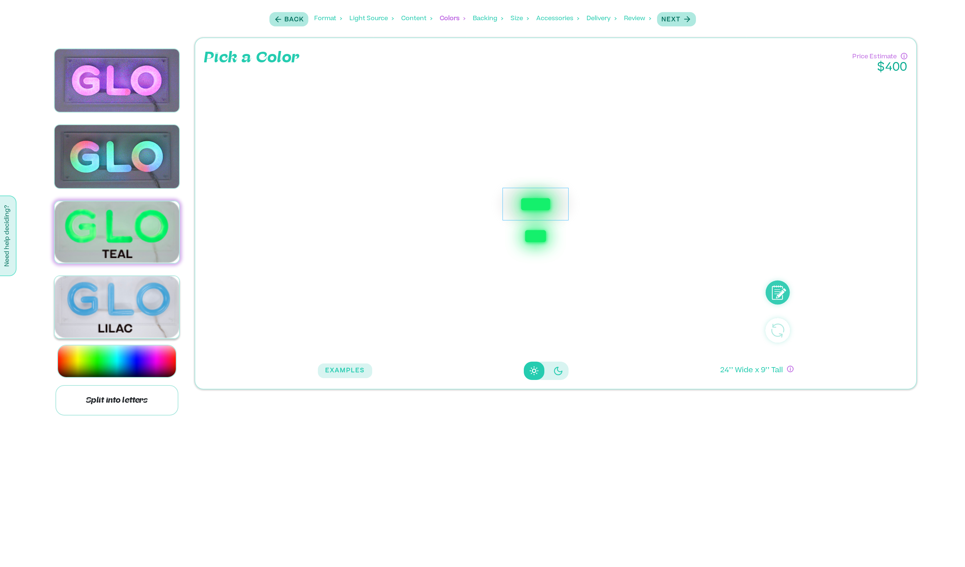
drag, startPoint x: 106, startPoint y: 296, endPoint x: 106, endPoint y: 291, distance: 4.8
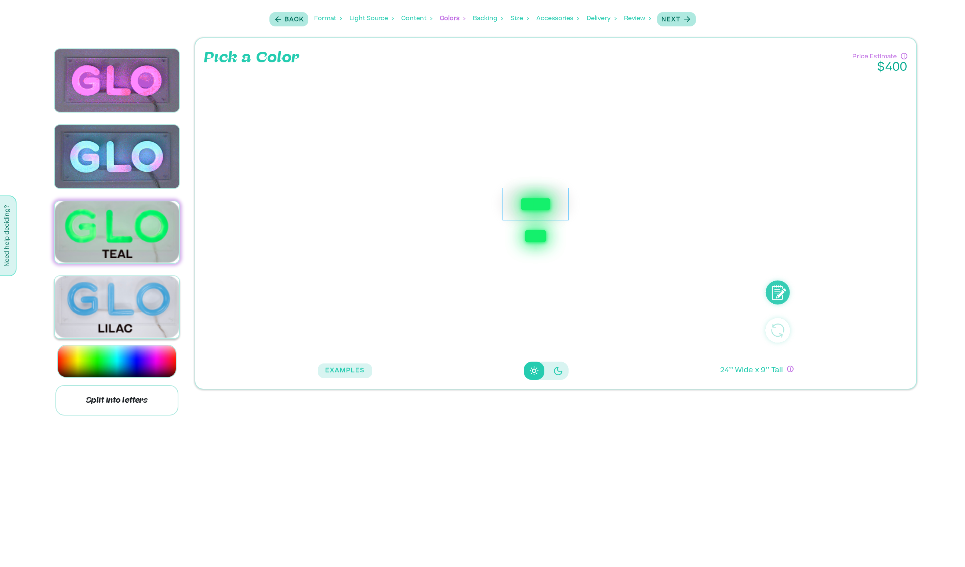
click at [106, 296] on img at bounding box center [117, 307] width 124 height 62
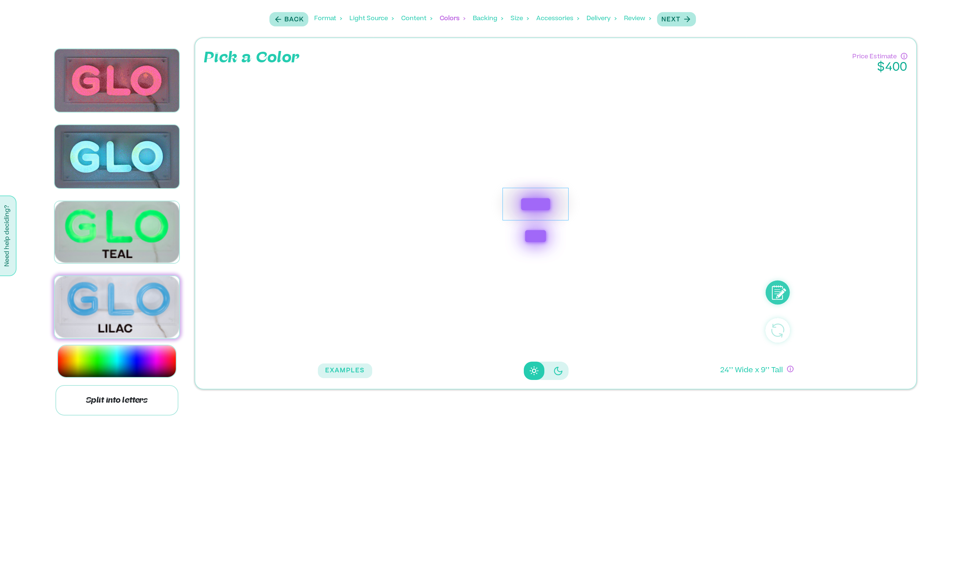
click at [116, 315] on img at bounding box center [117, 307] width 124 height 62
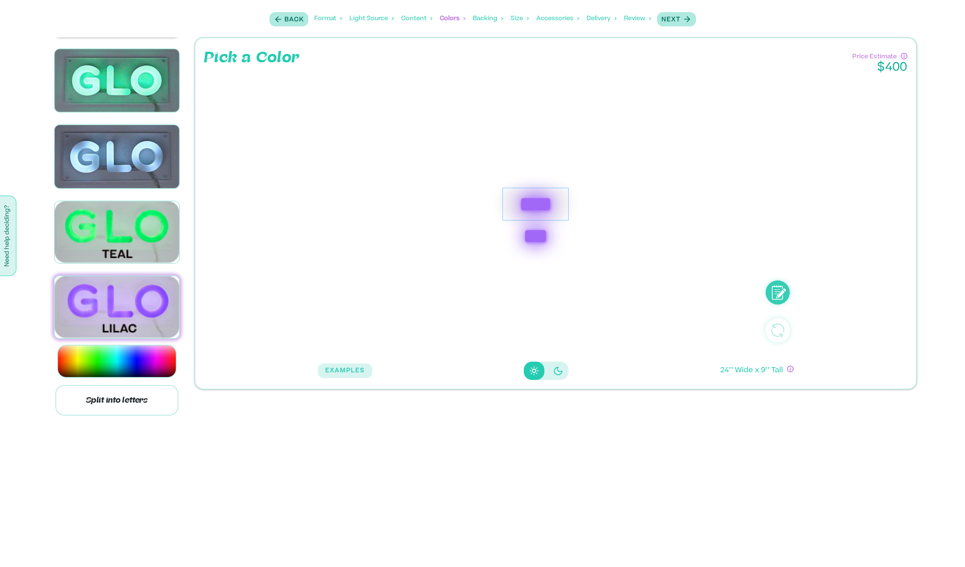
click at [138, 36] on img at bounding box center [117, 5] width 124 height 61
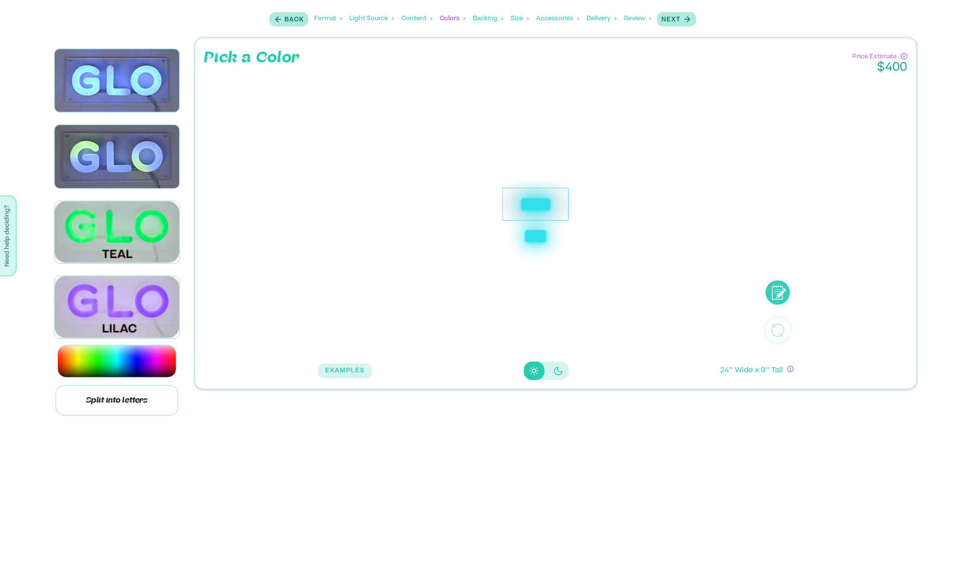
scroll to position [1589, 0]
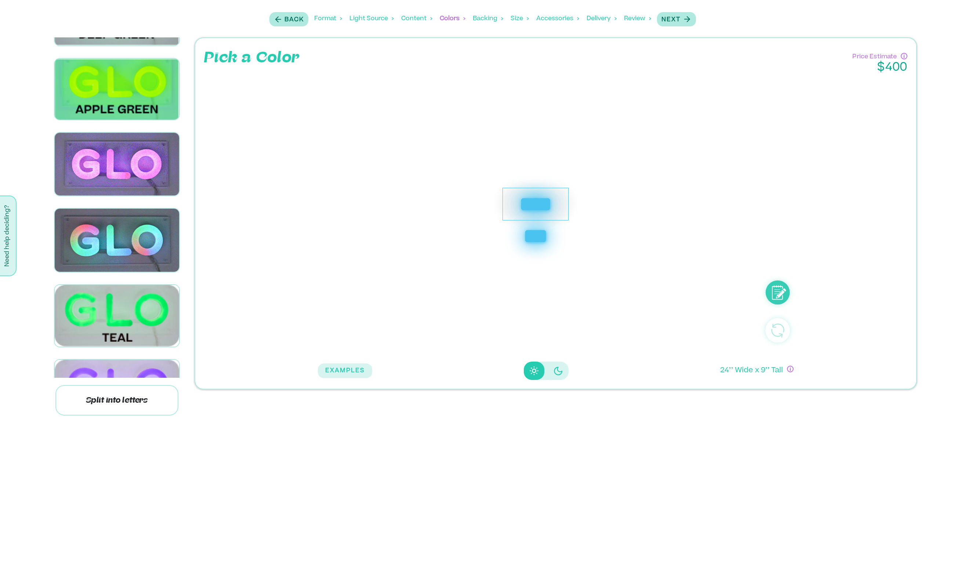
scroll to position [1400, 0]
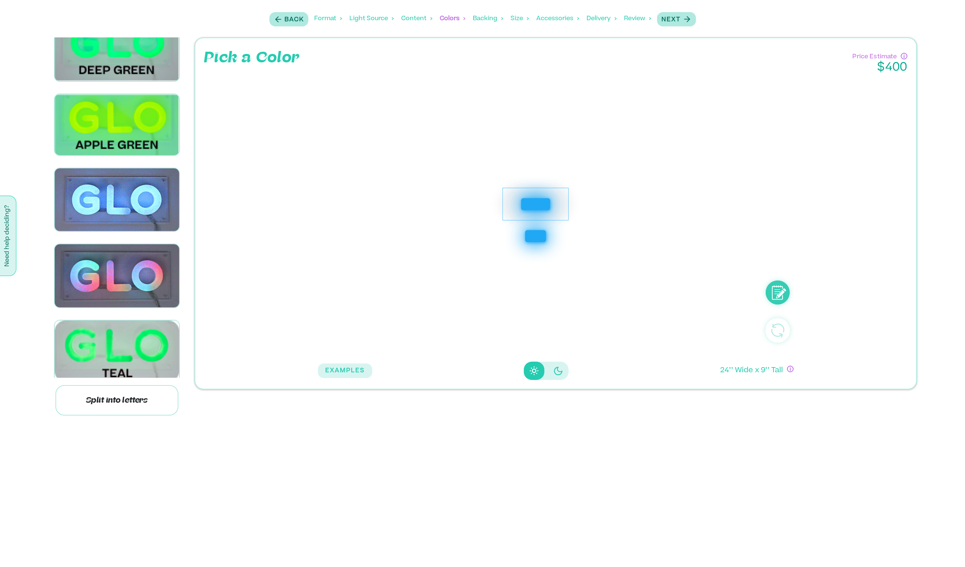
click at [483, 14] on div "Backing" at bounding box center [488, 18] width 30 height 23
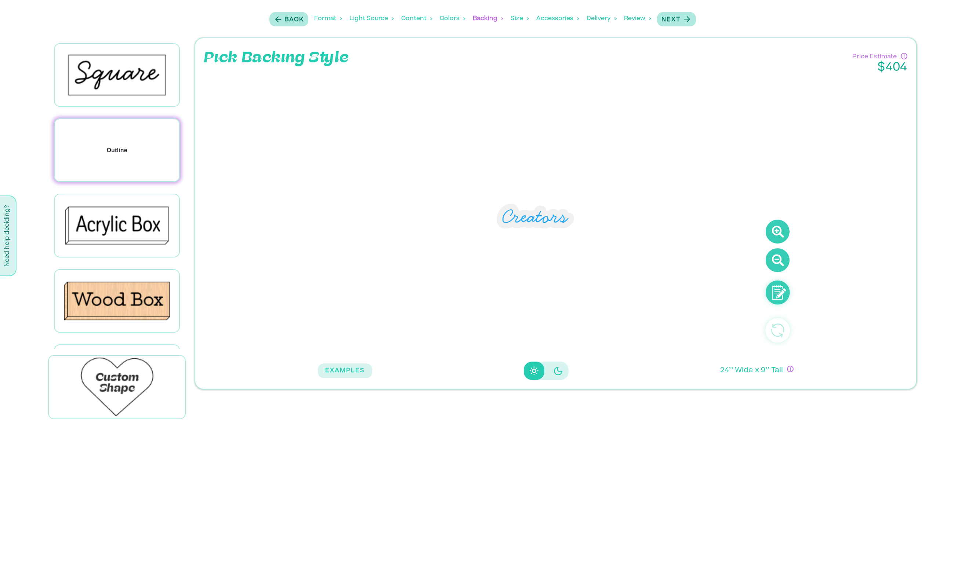
click at [139, 153] on div "Outline" at bounding box center [117, 150] width 124 height 62
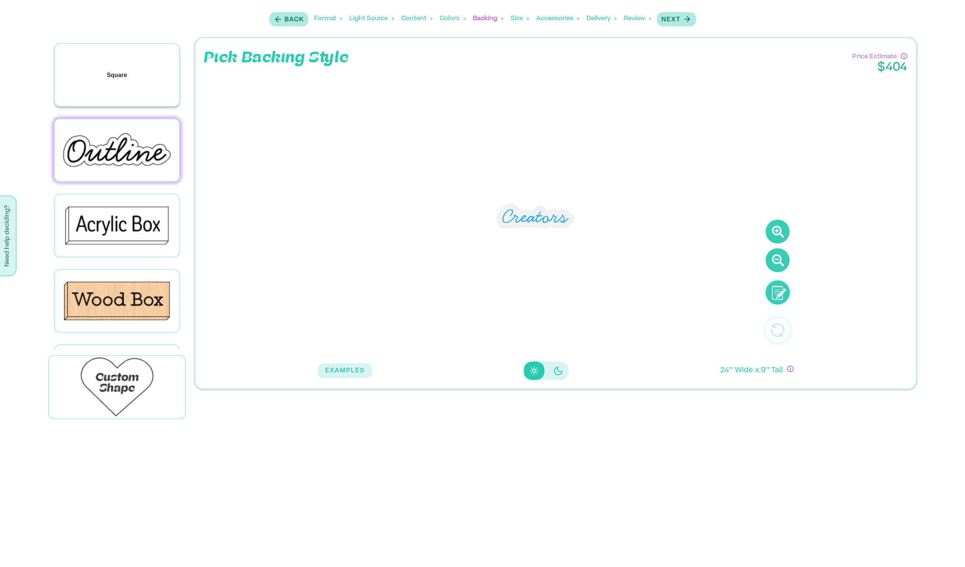
click at [123, 79] on div "Square" at bounding box center [117, 75] width 124 height 62
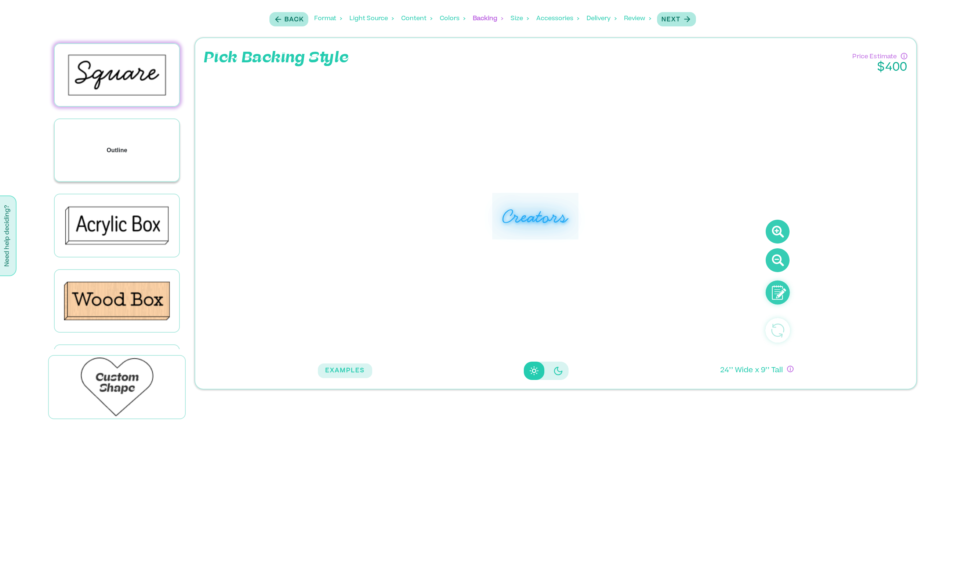
click at [123, 154] on div "Outline" at bounding box center [117, 150] width 124 height 62
click at [130, 168] on div "Outline" at bounding box center [117, 150] width 124 height 62
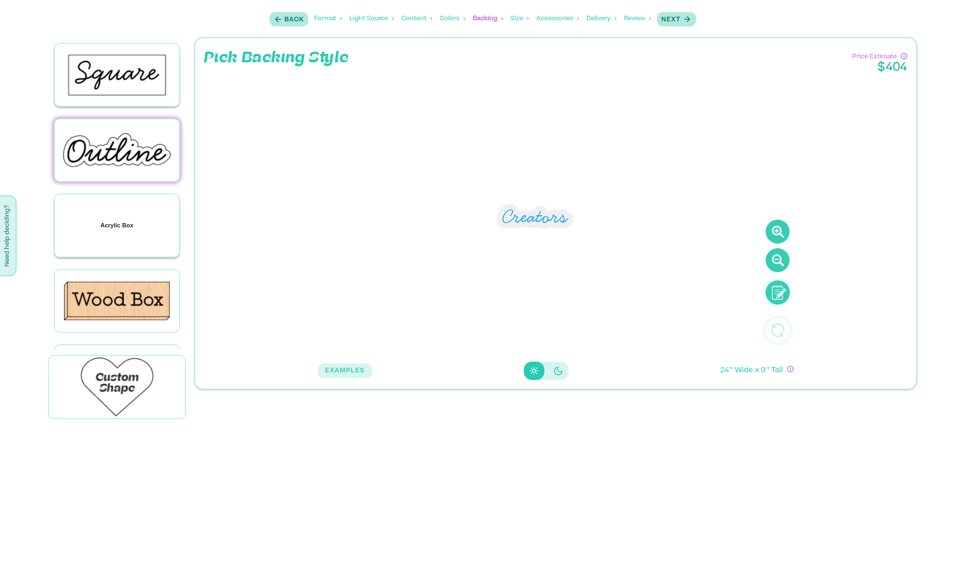
click at [134, 224] on div "Acrylic Box" at bounding box center [117, 225] width 124 height 62
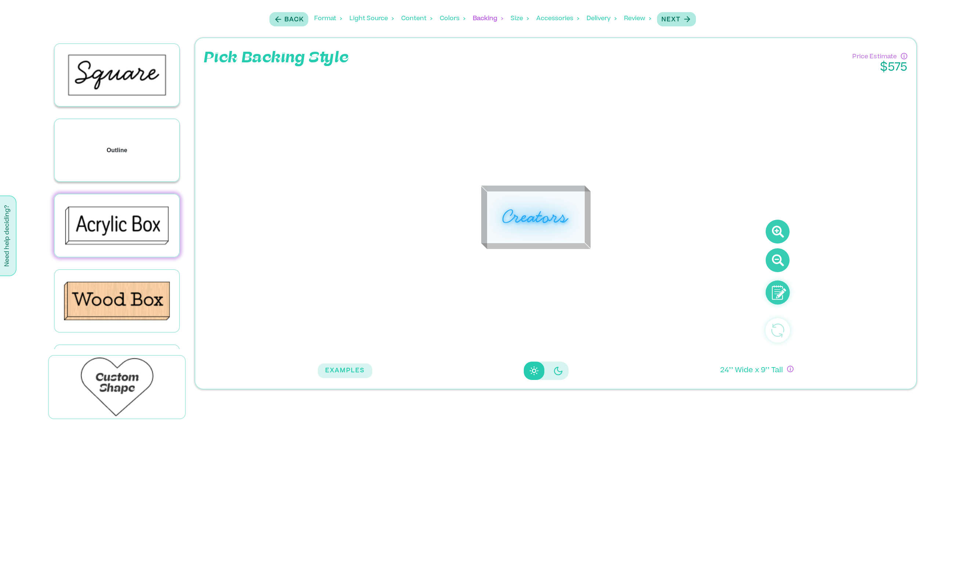
click at [132, 165] on div "Outline" at bounding box center [117, 150] width 124 height 62
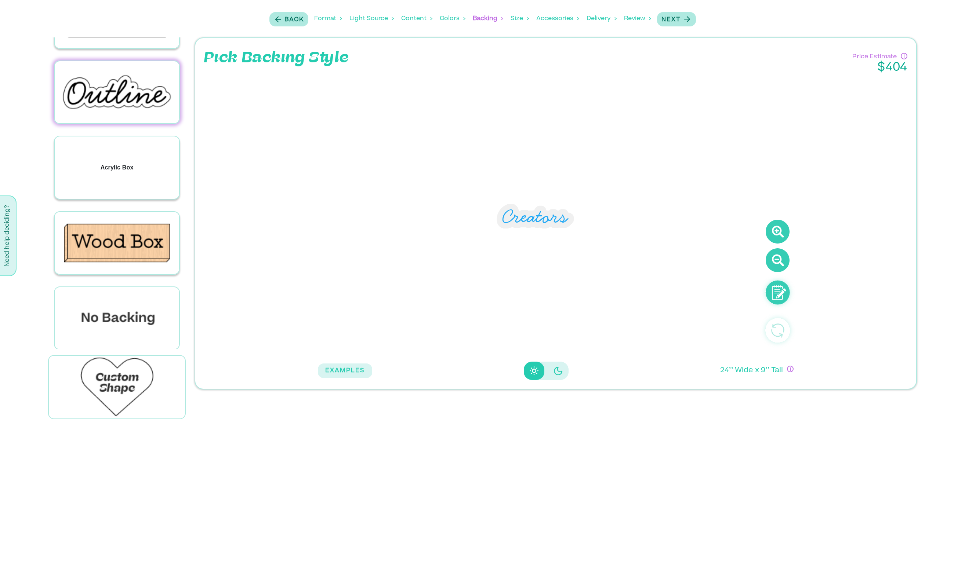
scroll to position [60, 0]
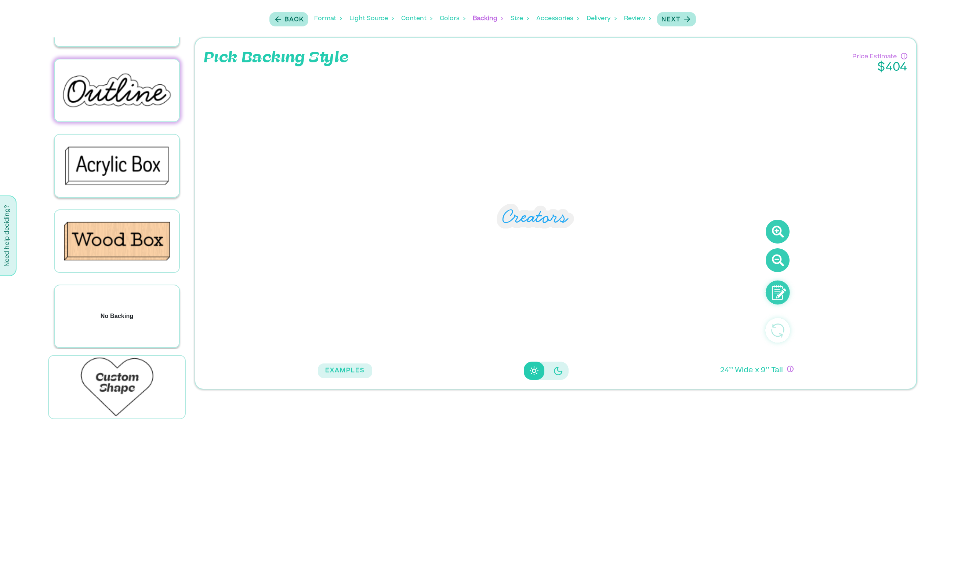
click at [130, 306] on div "No Backing" at bounding box center [117, 316] width 124 height 62
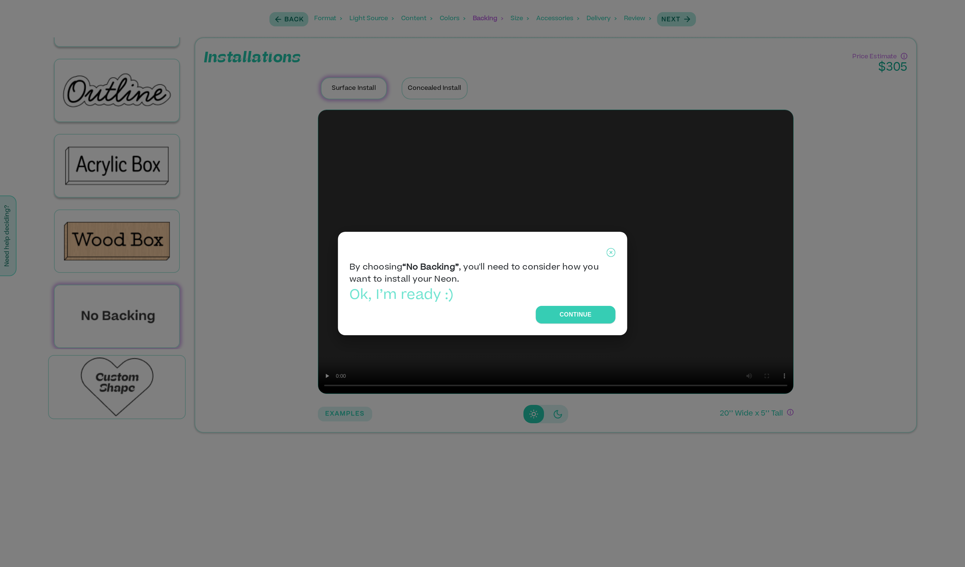
click at [608, 252] on icon at bounding box center [610, 253] width 9 height 18
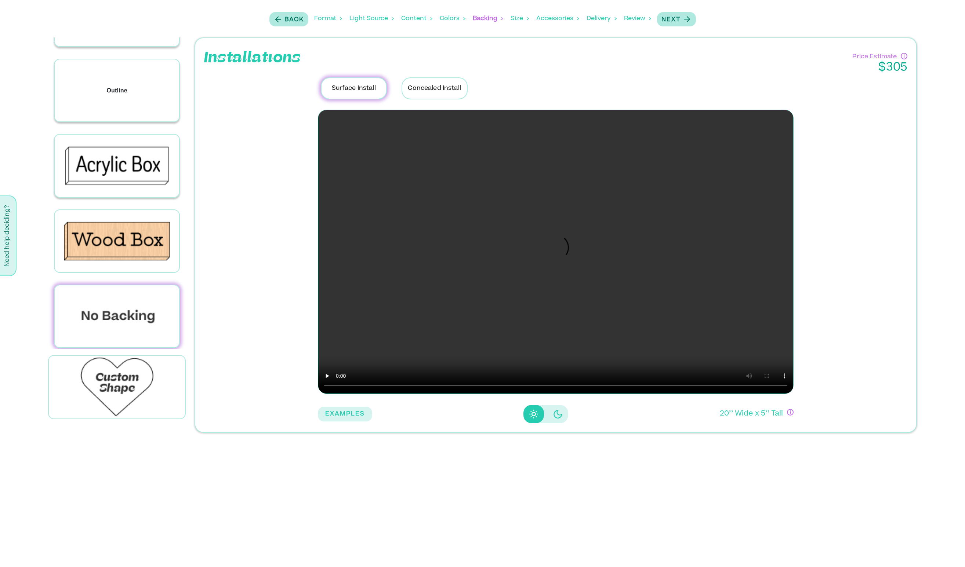
click at [90, 93] on div "Outline" at bounding box center [117, 90] width 124 height 62
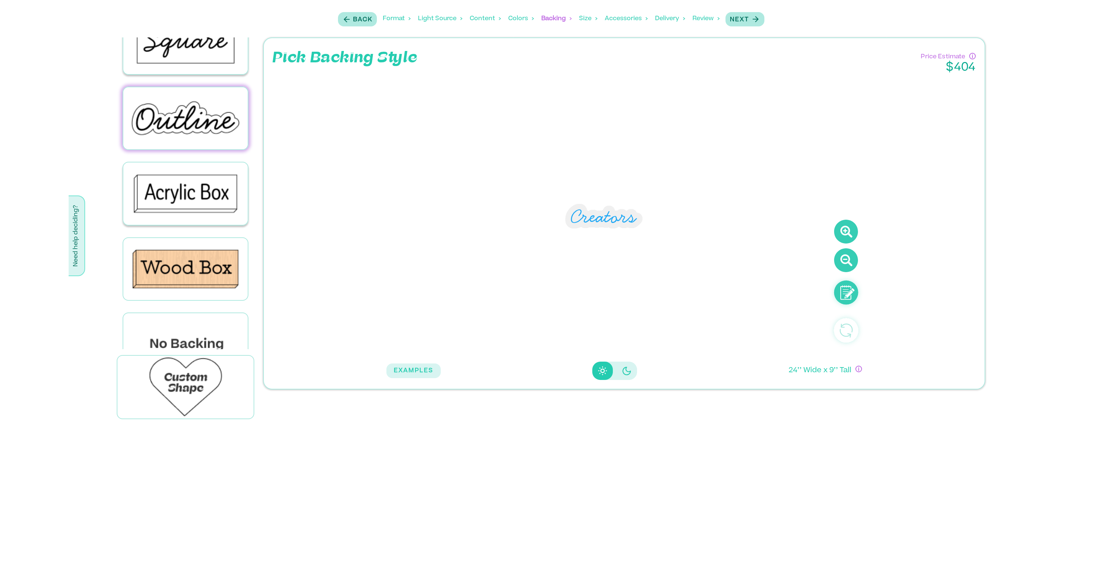
scroll to position [0, 0]
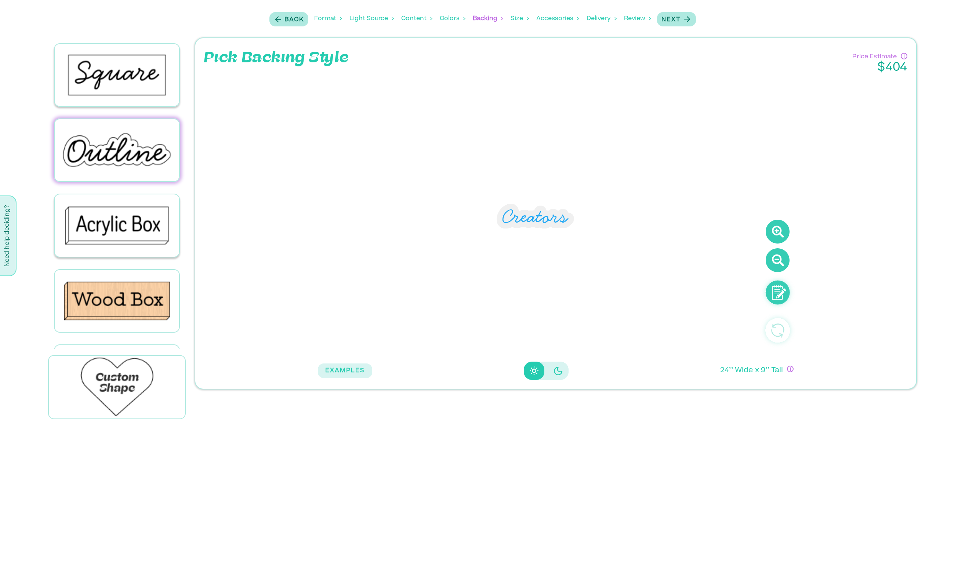
click at [510, 19] on div "Size" at bounding box center [519, 18] width 18 height 23
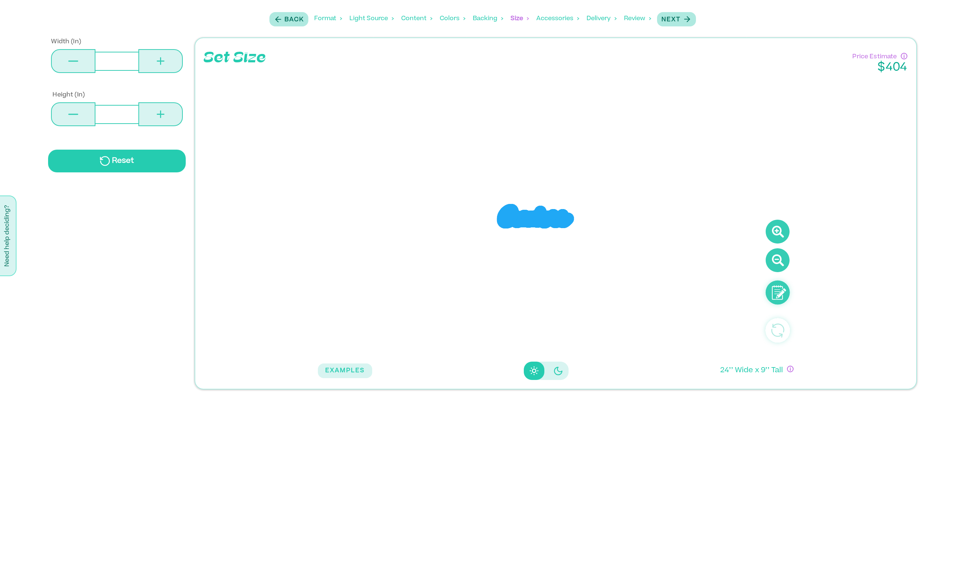
click at [127, 68] on input "**" at bounding box center [116, 61] width 43 height 19
click at [125, 64] on input "**" at bounding box center [116, 61] width 43 height 19
drag, startPoint x: 121, startPoint y: 59, endPoint x: 99, endPoint y: 63, distance: 23.1
click at [99, 63] on input "**" at bounding box center [116, 61] width 43 height 19
click at [109, 117] on input "*" at bounding box center [116, 114] width 43 height 19
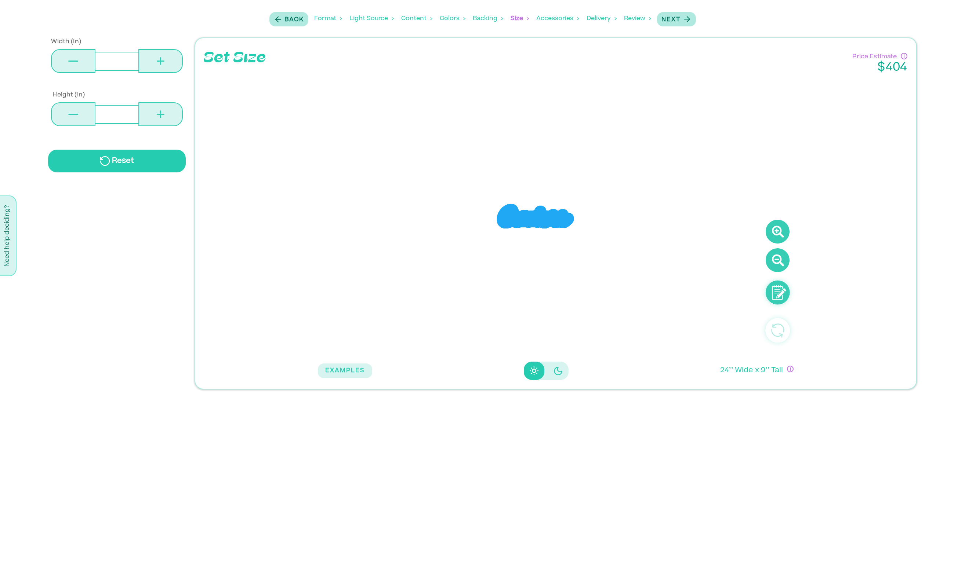
click at [171, 57] on button at bounding box center [160, 61] width 44 height 24
type input "**"
click at [171, 57] on button at bounding box center [160, 61] width 44 height 24
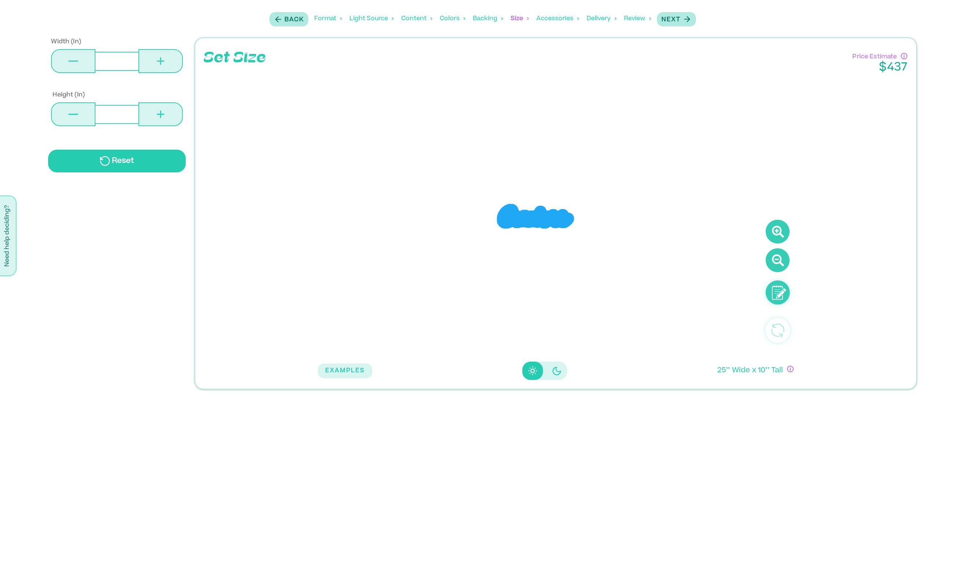
type input "**"
click at [171, 57] on button at bounding box center [160, 61] width 44 height 24
type input "**"
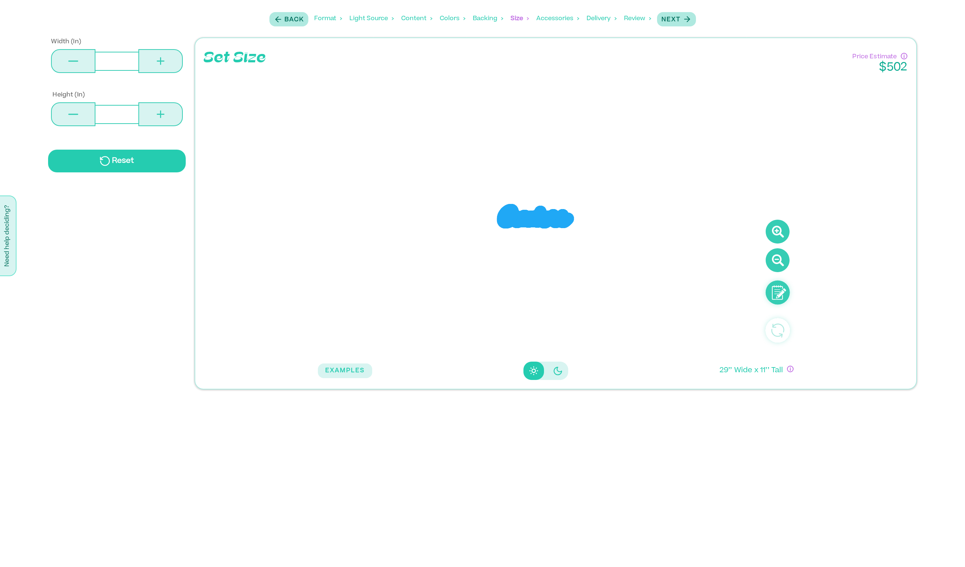
click at [487, 17] on div "Backing" at bounding box center [488, 18] width 30 height 23
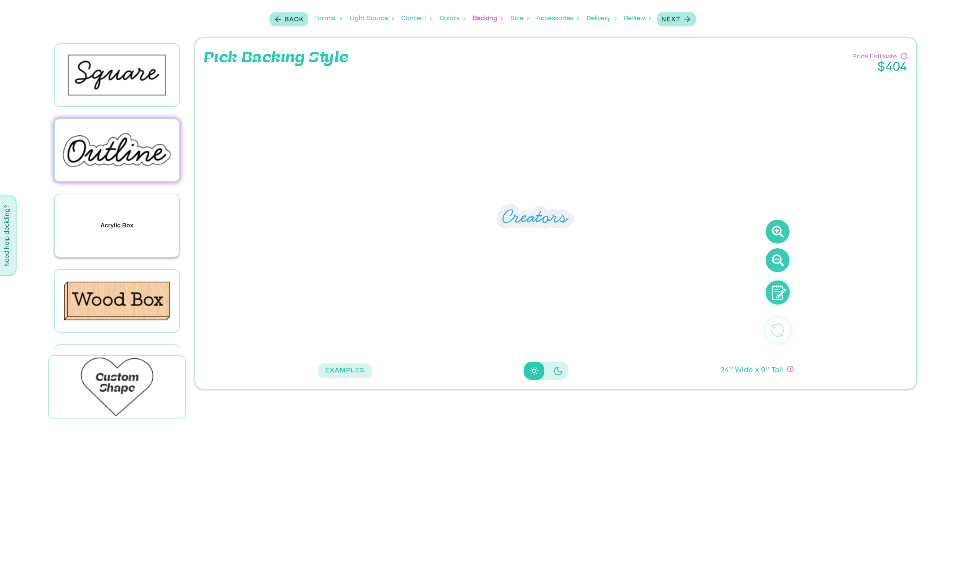
click at [136, 219] on div "Acrylic Box" at bounding box center [117, 225] width 124 height 62
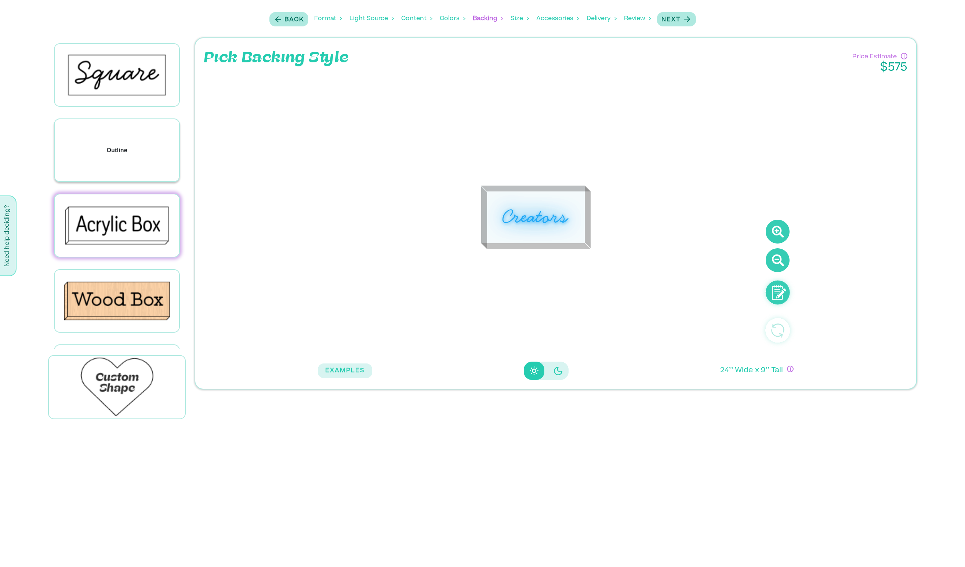
click at [144, 145] on div "Outline" at bounding box center [117, 150] width 124 height 62
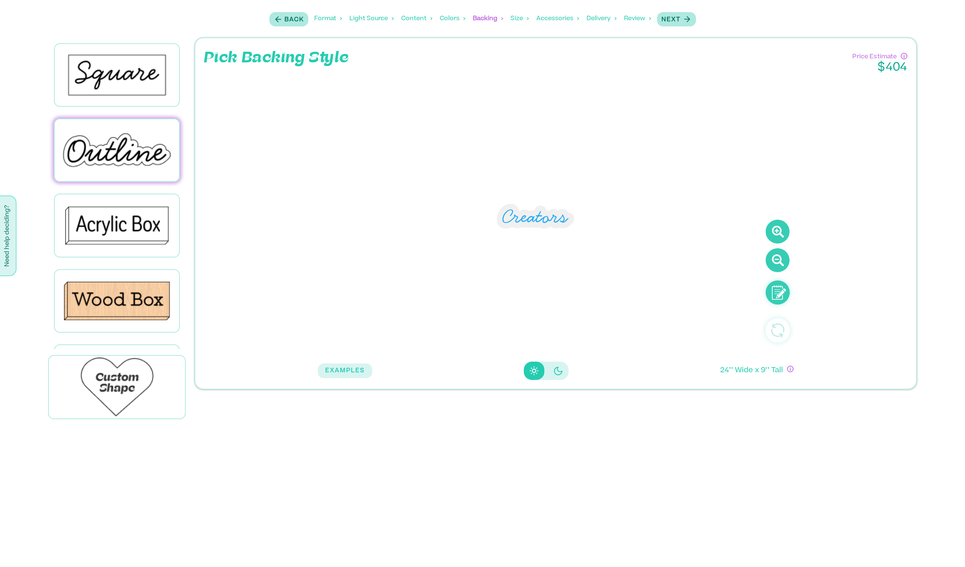
click at [509, 17] on div "Back Format Light Source Content Colors Backing Backing Color Size Accessories …" at bounding box center [482, 19] width 431 height 30
click at [516, 19] on div "Size" at bounding box center [519, 18] width 18 height 23
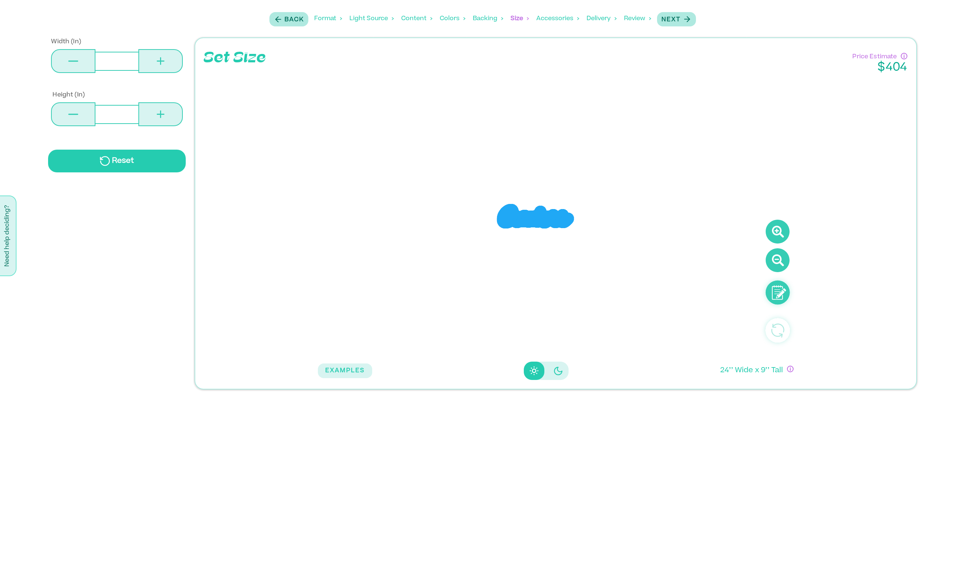
click at [173, 65] on button at bounding box center [160, 61] width 44 height 24
type input "**"
click at [173, 65] on button at bounding box center [160, 61] width 44 height 24
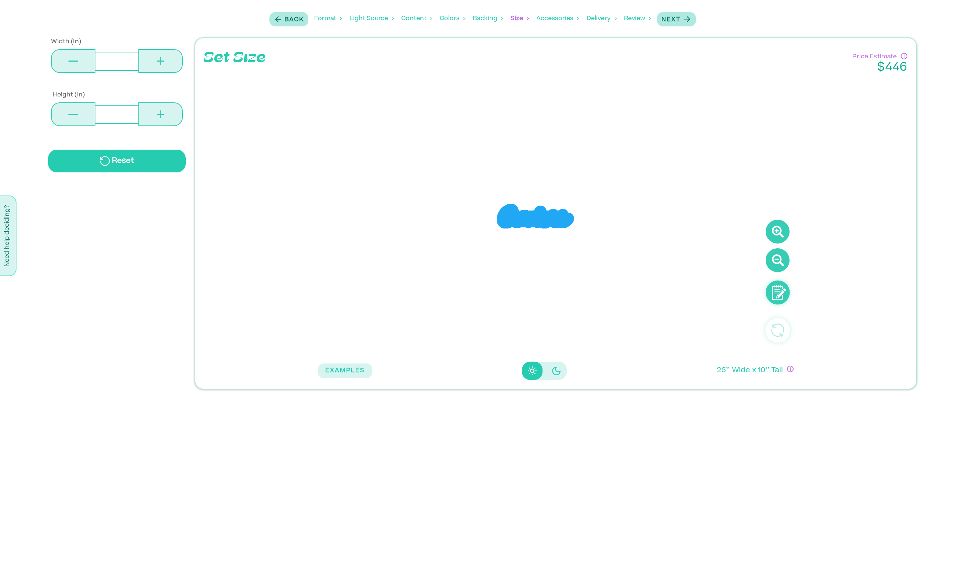
type input "**"
click at [173, 65] on button at bounding box center [160, 61] width 44 height 24
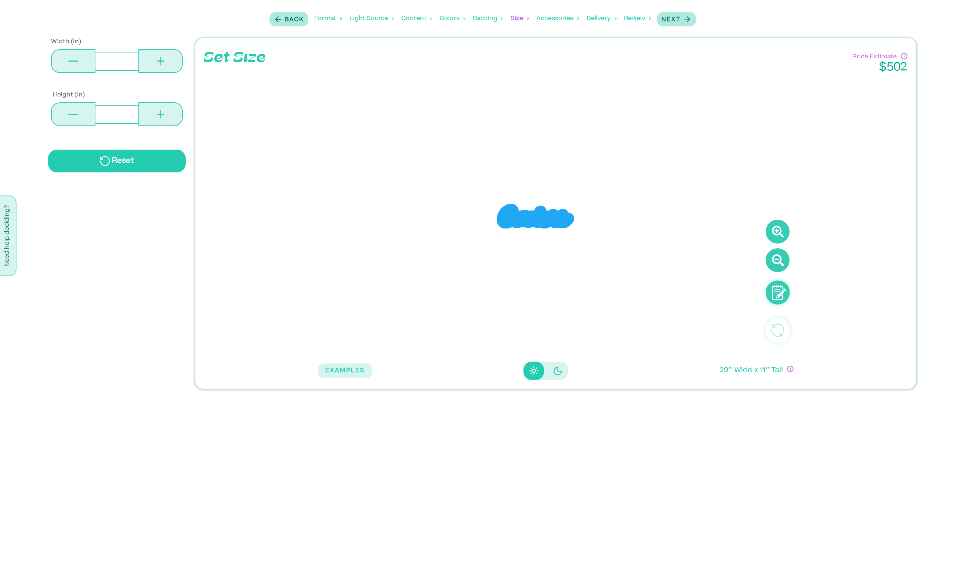
type input "**"
click at [173, 65] on button at bounding box center [160, 61] width 44 height 24
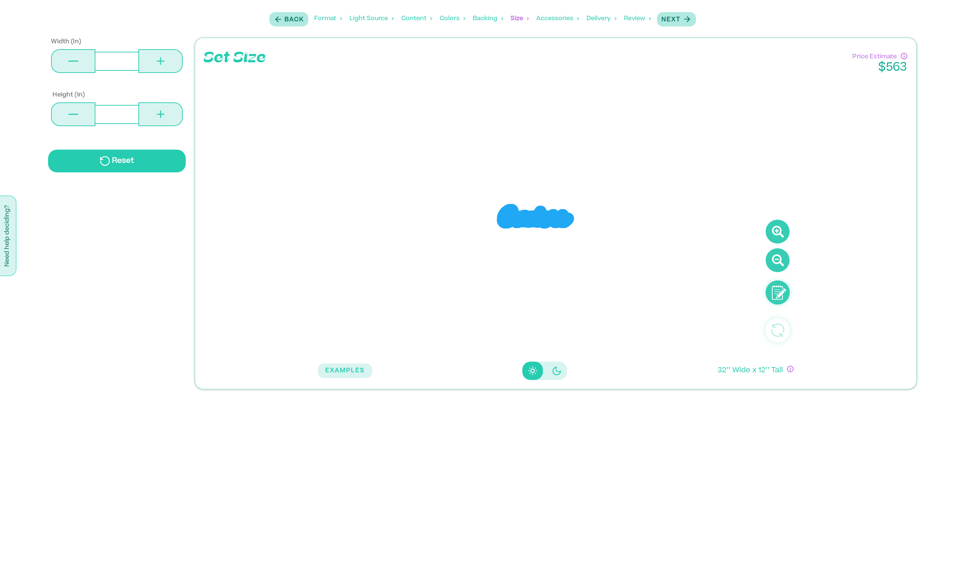
type input "**"
click at [173, 65] on button at bounding box center [160, 61] width 44 height 24
type input "**"
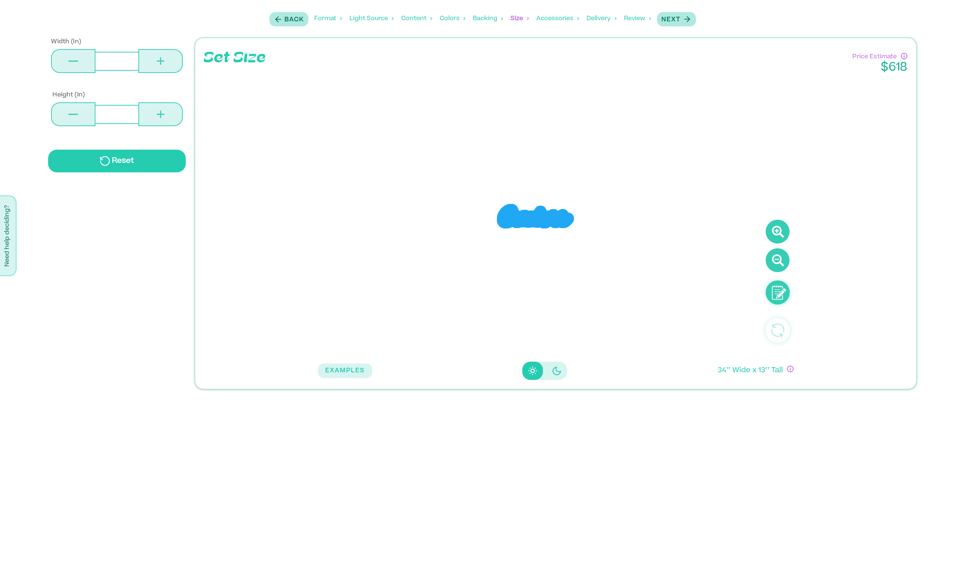
type input "**"
click at [173, 65] on button at bounding box center [160, 61] width 44 height 24
type input "**"
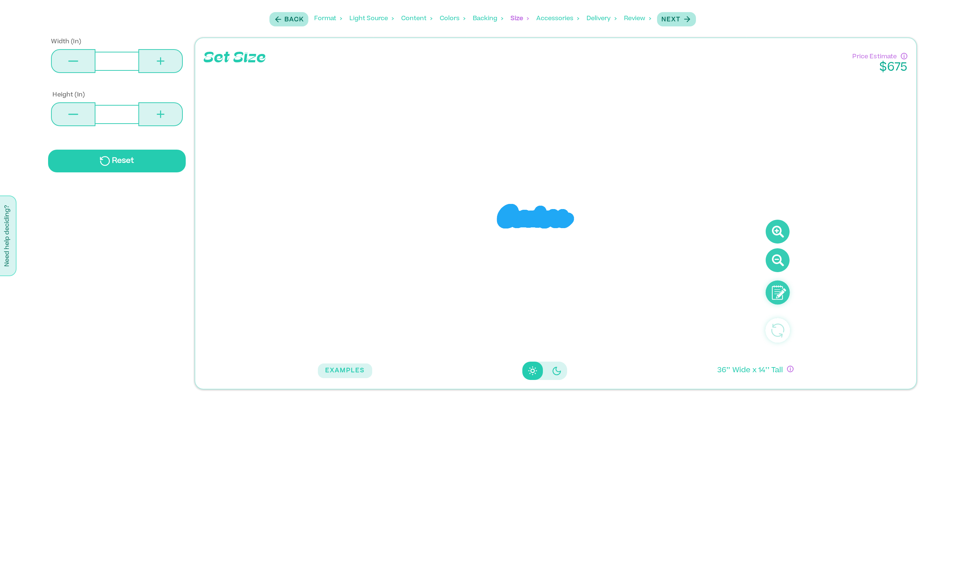
type input "**"
click at [173, 65] on button at bounding box center [160, 61] width 44 height 24
type input "**"
click at [554, 19] on div "Accessories" at bounding box center [557, 18] width 43 height 23
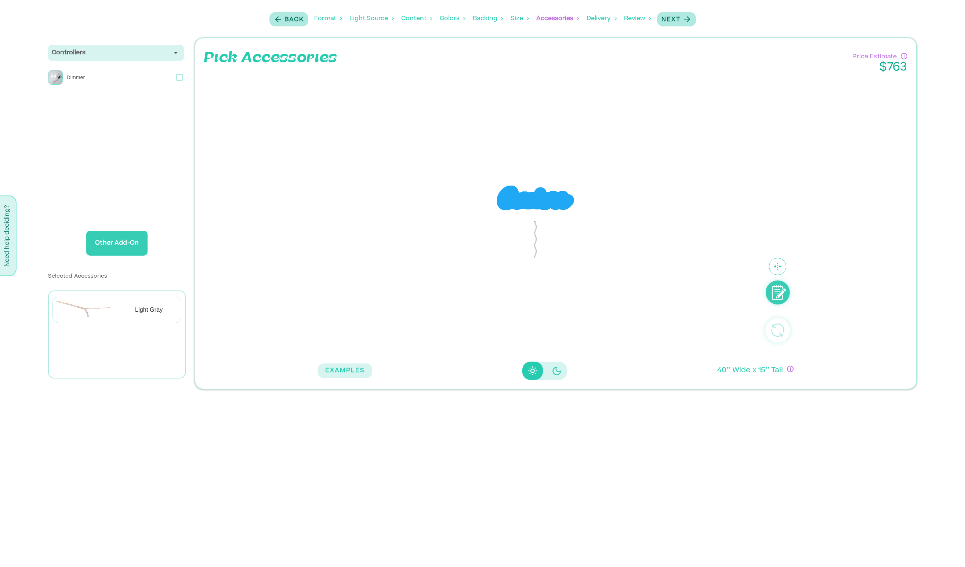
click at [595, 16] on div "Delivery" at bounding box center [601, 18] width 30 height 23
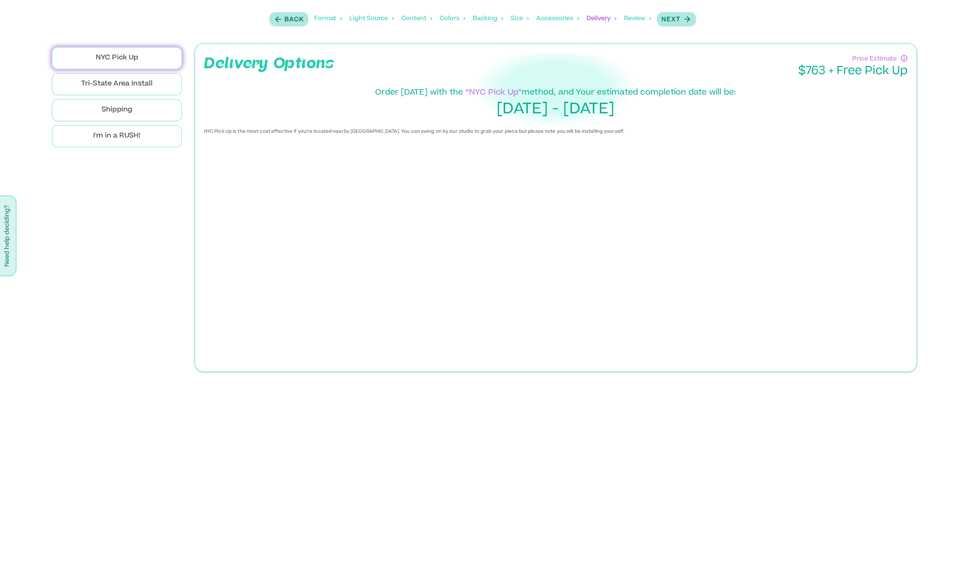
click at [638, 17] on div "Review" at bounding box center [637, 18] width 27 height 23
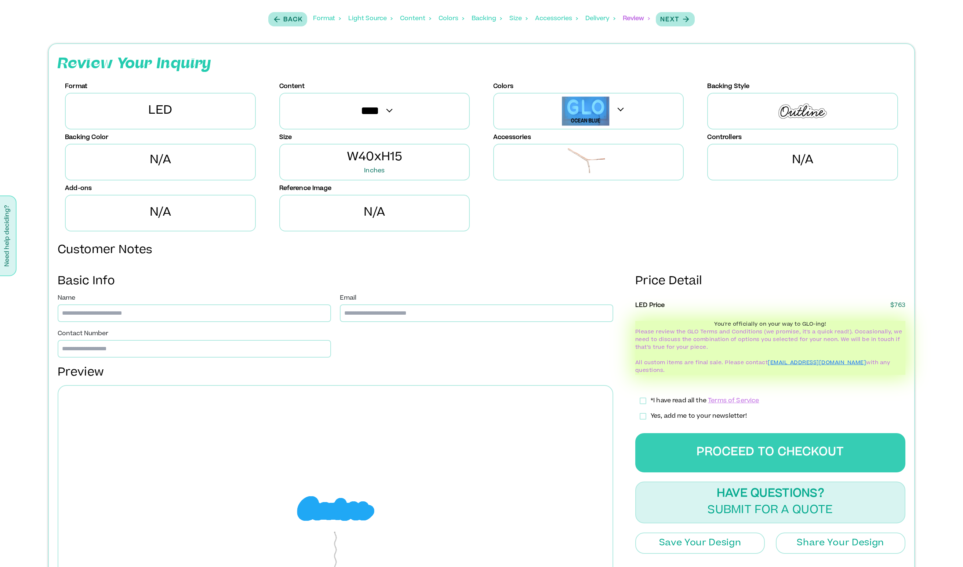
click at [453, 17] on div "Colors" at bounding box center [451, 18] width 26 height 23
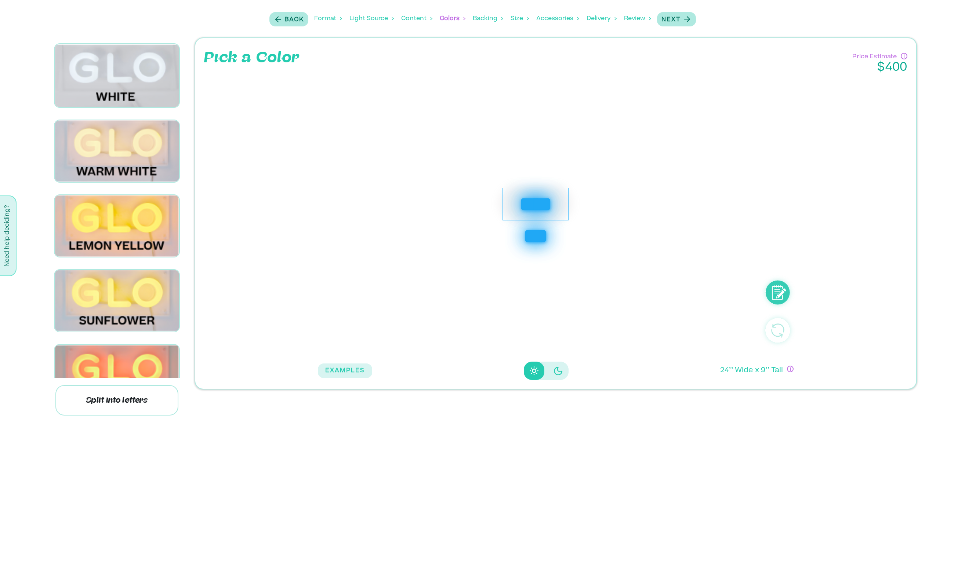
click at [486, 17] on div "Backing" at bounding box center [488, 18] width 30 height 23
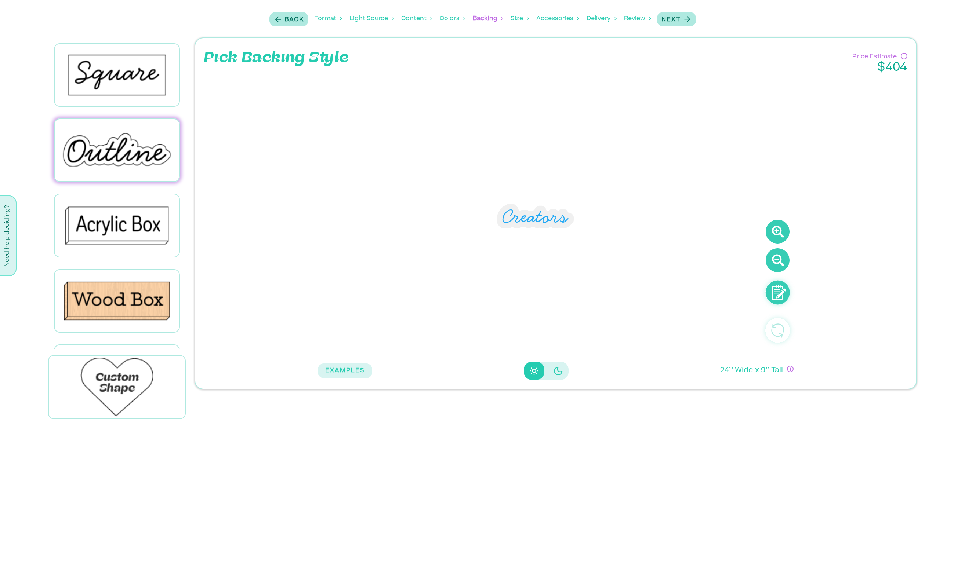
click at [519, 19] on div "Size" at bounding box center [519, 18] width 18 height 23
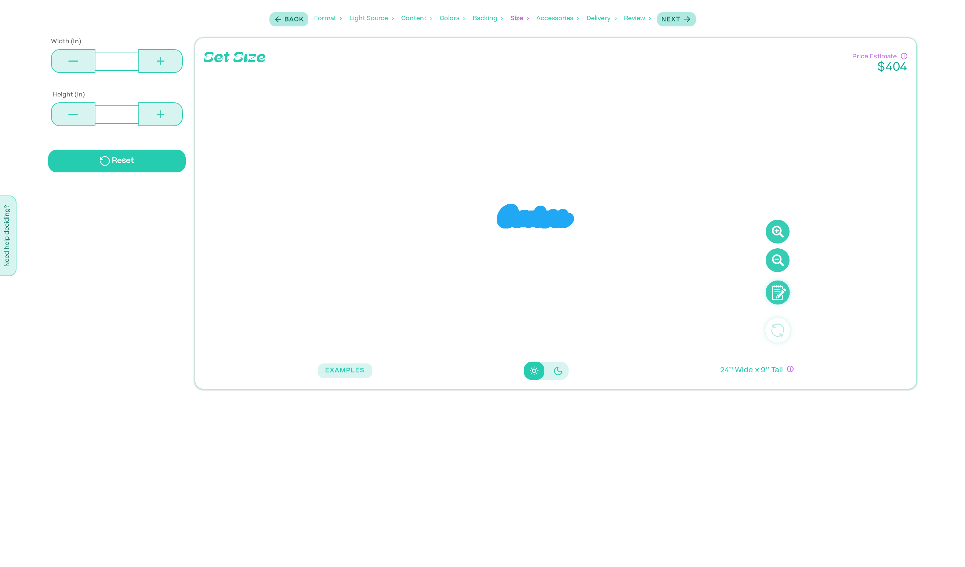
click at [782, 229] on icon at bounding box center [777, 232] width 24 height 24
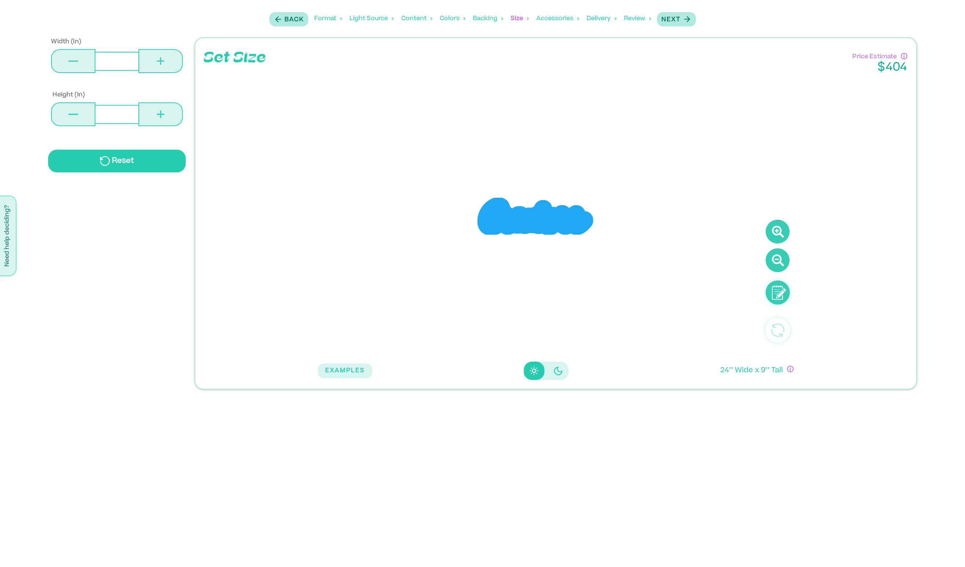
click at [782, 229] on icon at bounding box center [777, 232] width 24 height 24
click at [780, 230] on icon at bounding box center [777, 232] width 24 height 24
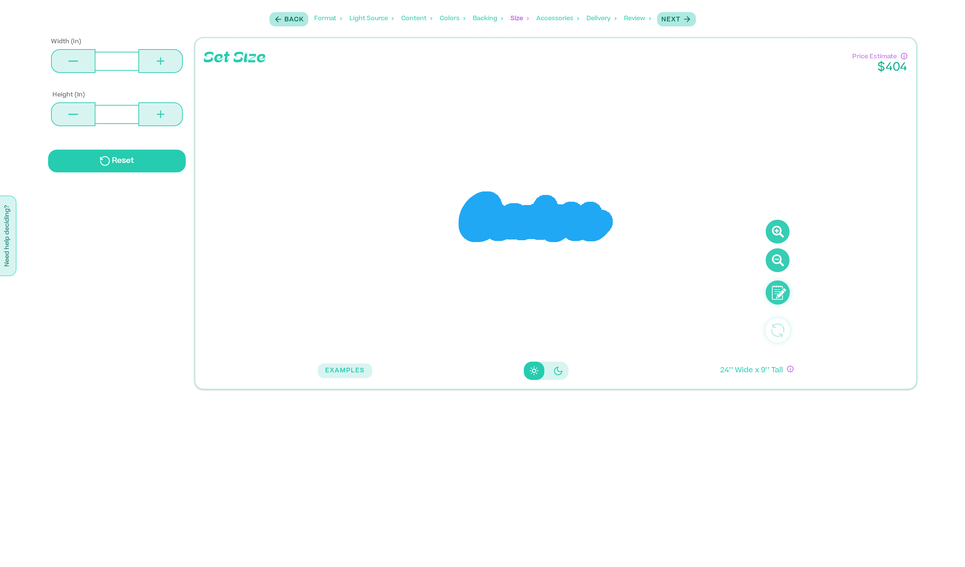
click at [485, 23] on div "Backing" at bounding box center [488, 18] width 30 height 23
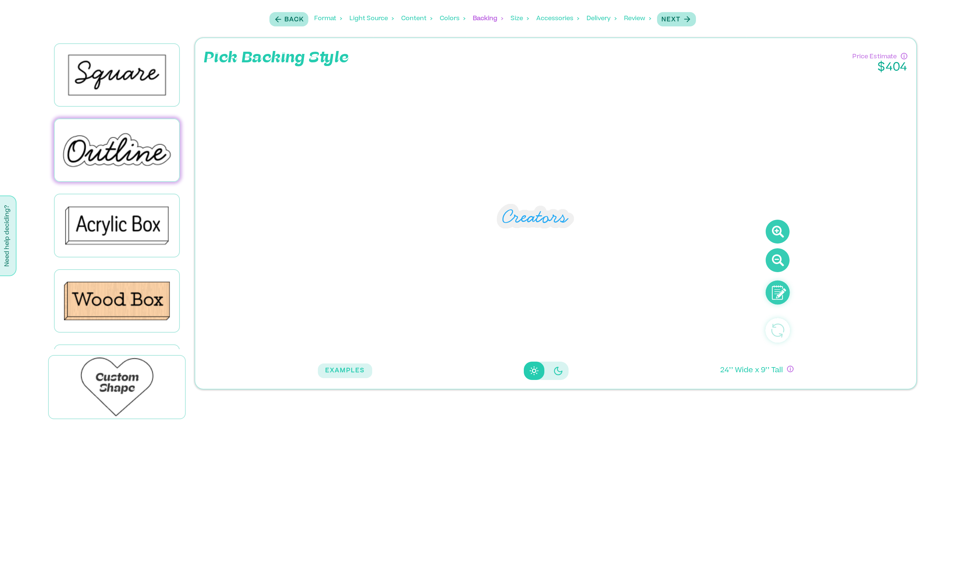
click at [781, 233] on icon at bounding box center [777, 232] width 24 height 24
click at [780, 233] on icon at bounding box center [777, 232] width 24 height 24
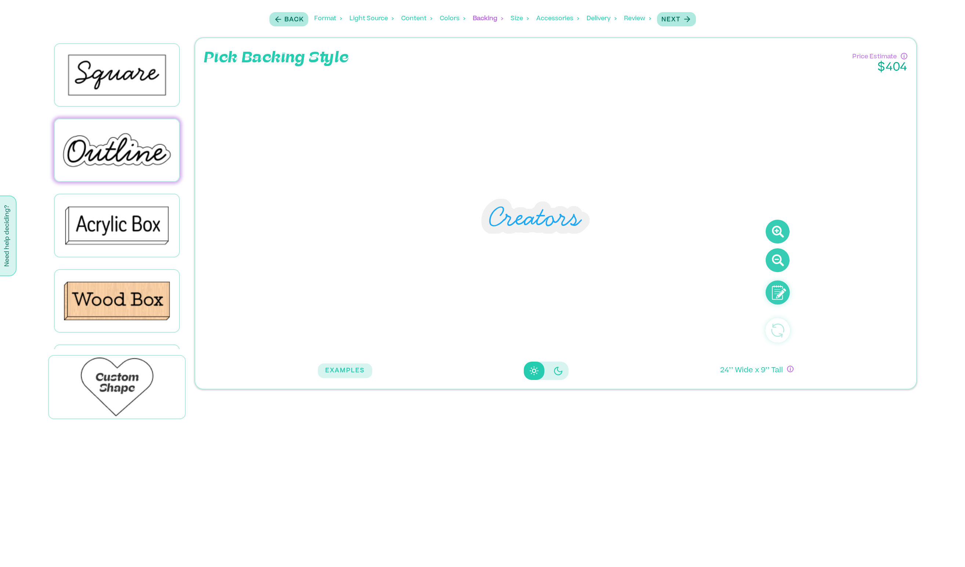
click at [780, 233] on icon at bounding box center [777, 232] width 24 height 24
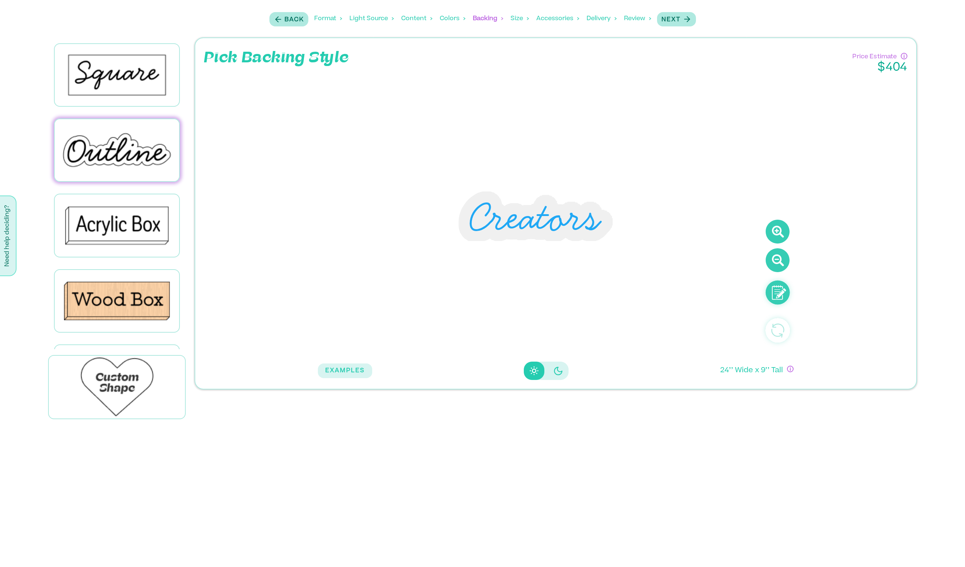
click at [780, 233] on icon at bounding box center [777, 232] width 24 height 24
click at [779, 233] on icon at bounding box center [776, 230] width 7 height 7
click at [550, 20] on div "Accessories" at bounding box center [557, 18] width 43 height 23
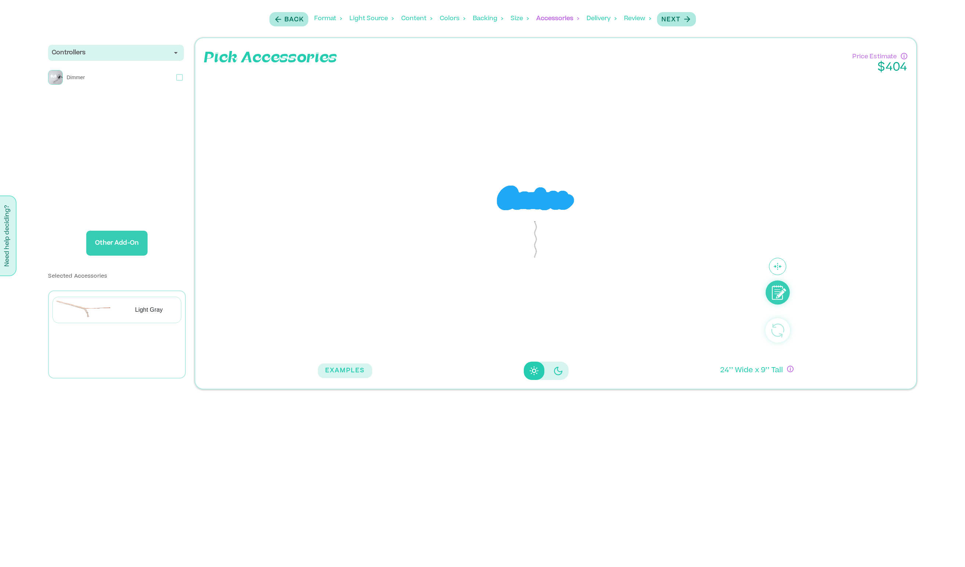
click at [607, 21] on div "Delivery" at bounding box center [601, 18] width 30 height 23
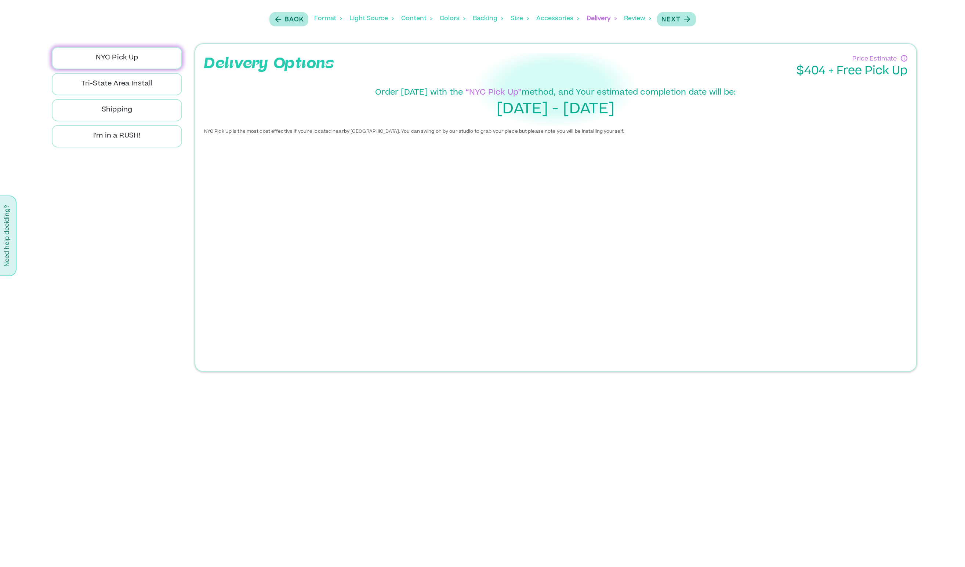
click at [630, 19] on div "Review" at bounding box center [637, 18] width 27 height 23
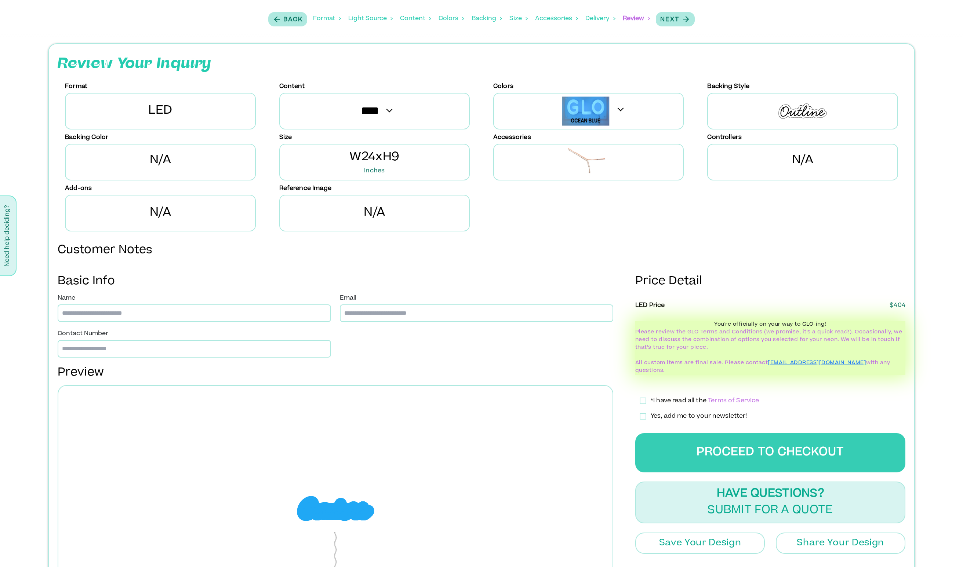
click at [387, 167] on span "Inches" at bounding box center [374, 171] width 50 height 9
click at [546, 21] on div "Accessories" at bounding box center [556, 18] width 43 height 23
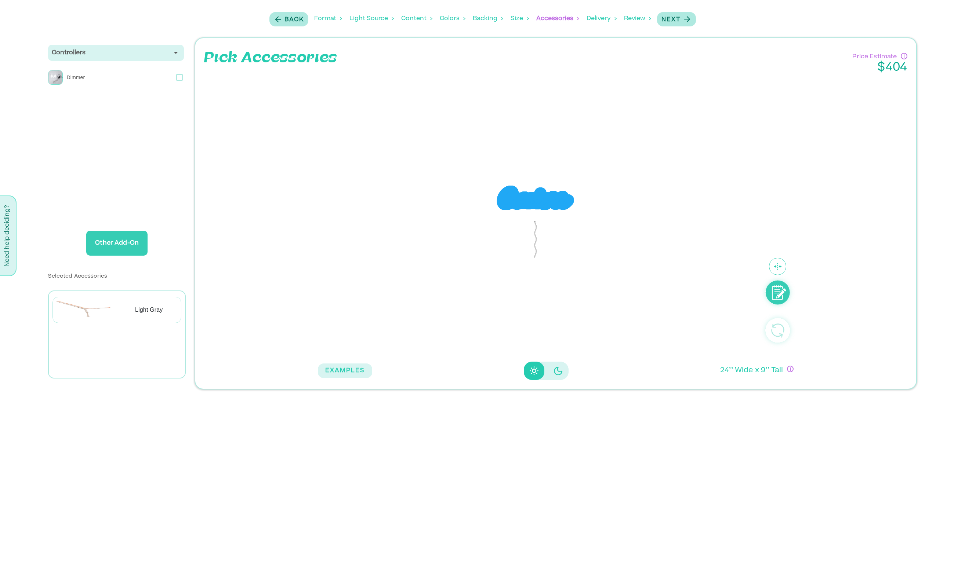
click at [525, 19] on div "Size" at bounding box center [519, 18] width 18 height 23
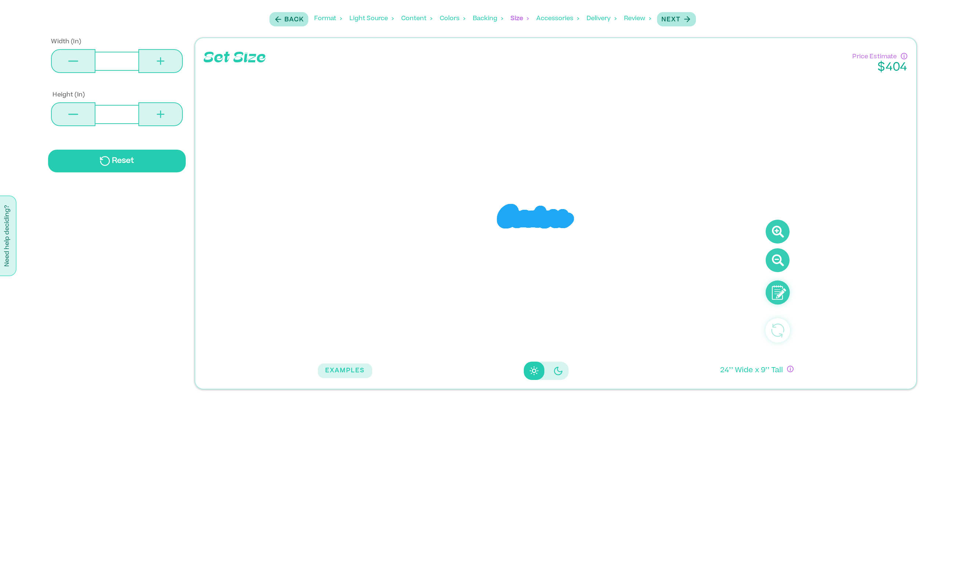
click at [173, 61] on button at bounding box center [160, 61] width 44 height 24
type input "**"
click at [172, 61] on button at bounding box center [160, 61] width 44 height 24
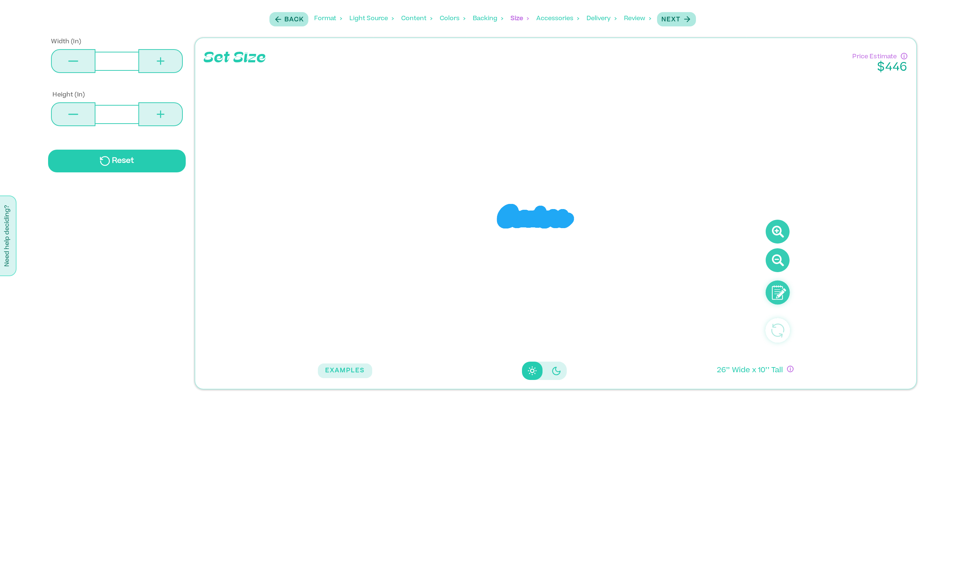
type input "**"
click at [172, 61] on button at bounding box center [160, 61] width 44 height 24
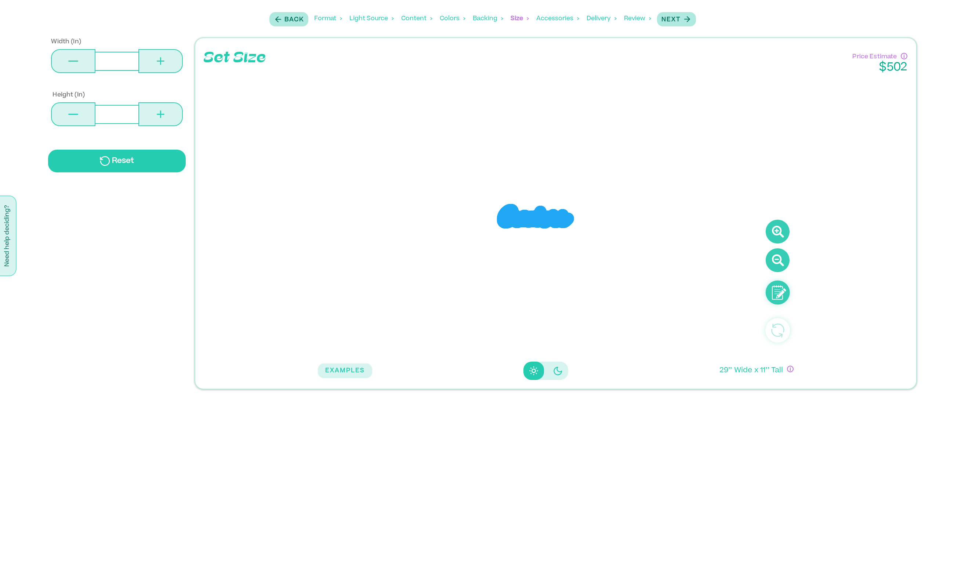
type input "**"
click at [172, 61] on button at bounding box center [160, 61] width 44 height 24
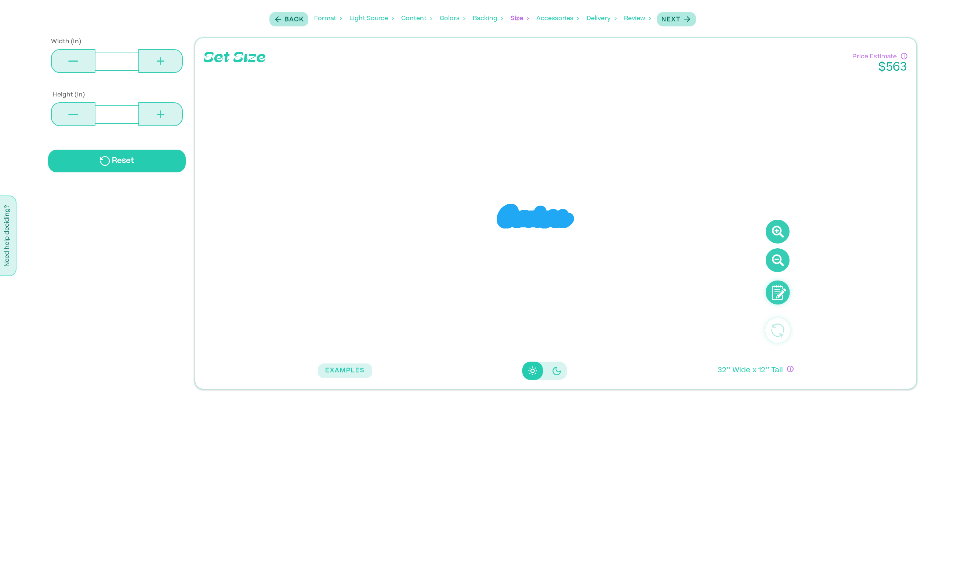
type input "**"
click at [172, 61] on button at bounding box center [160, 61] width 44 height 24
type input "**"
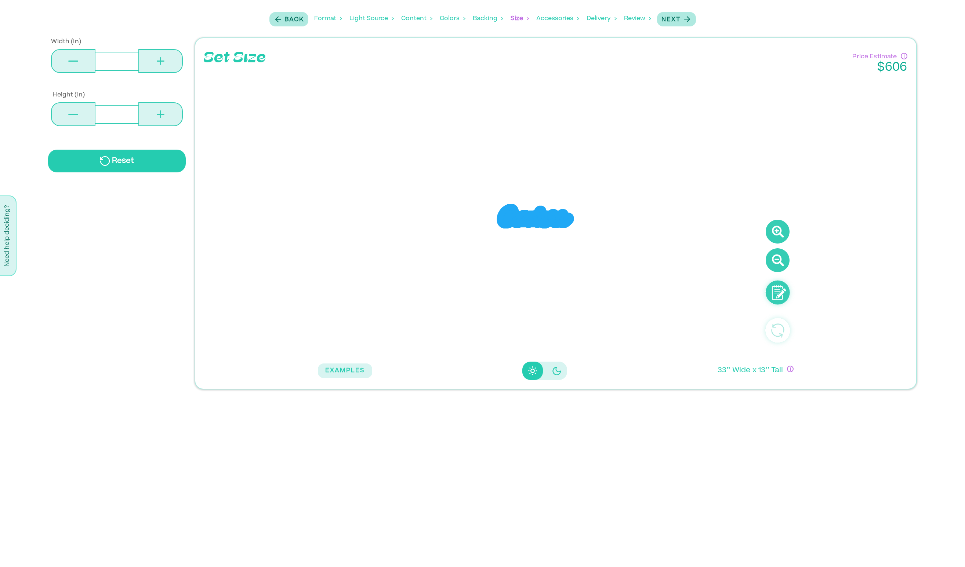
type input "**"
click at [172, 61] on button at bounding box center [160, 61] width 44 height 24
type input "**"
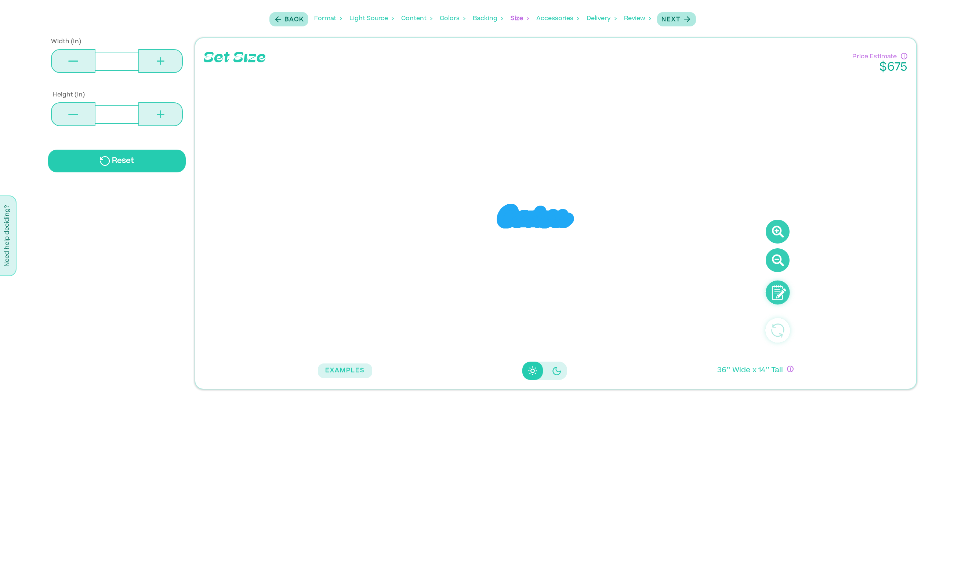
type input "**"
click at [172, 61] on button at bounding box center [160, 61] width 44 height 24
type input "**"
click at [678, 15] on p "Next" at bounding box center [670, 19] width 19 height 9
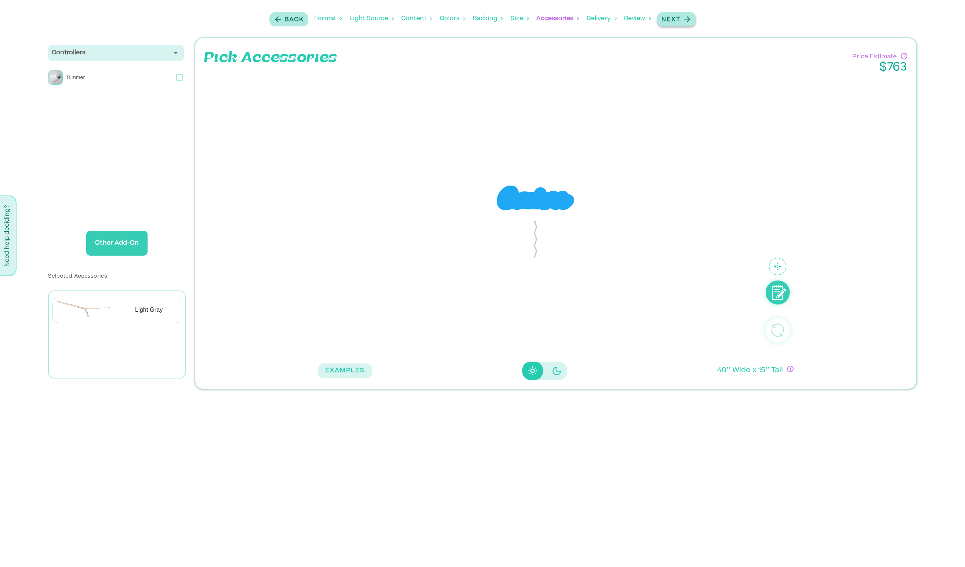
click at [677, 16] on p "Next" at bounding box center [670, 19] width 19 height 9
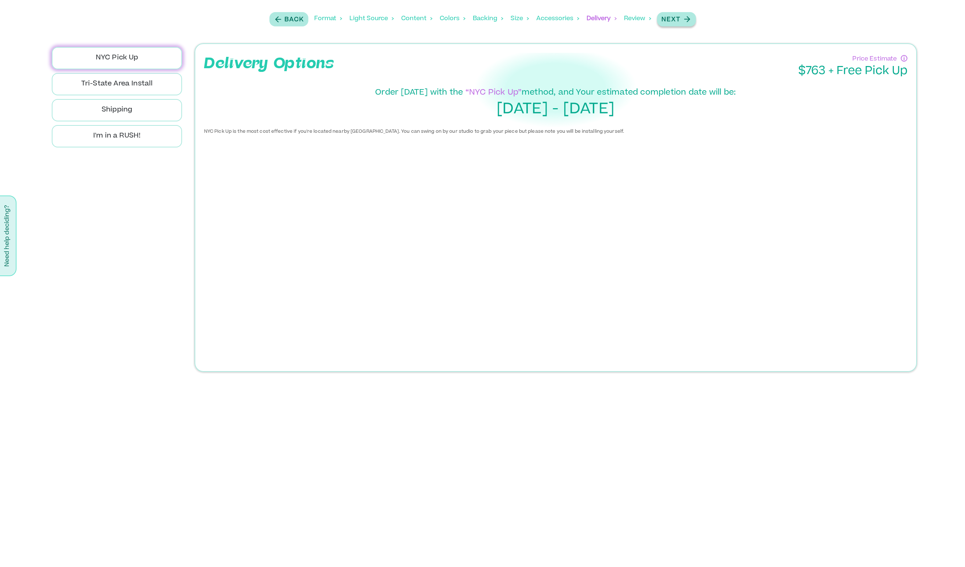
click at [677, 16] on p "Next" at bounding box center [670, 19] width 19 height 9
